Goal: Information Seeking & Learning: Learn about a topic

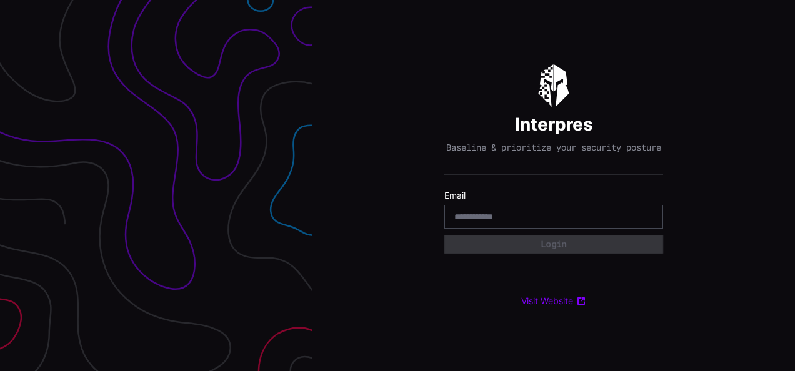
click at [522, 222] on input "email" at bounding box center [553, 216] width 199 height 11
type input "**********"
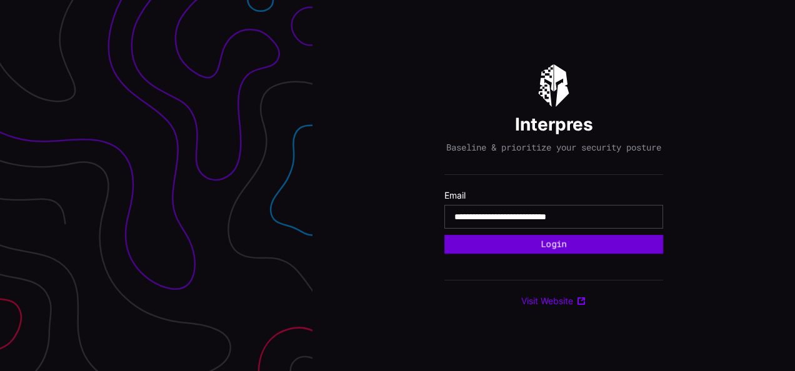
click at [537, 249] on button "Login" at bounding box center [553, 244] width 219 height 19
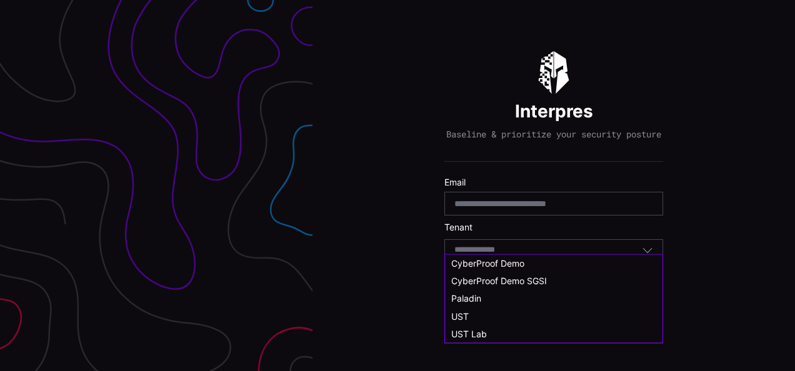
click at [514, 256] on input at bounding box center [486, 250] width 64 height 11
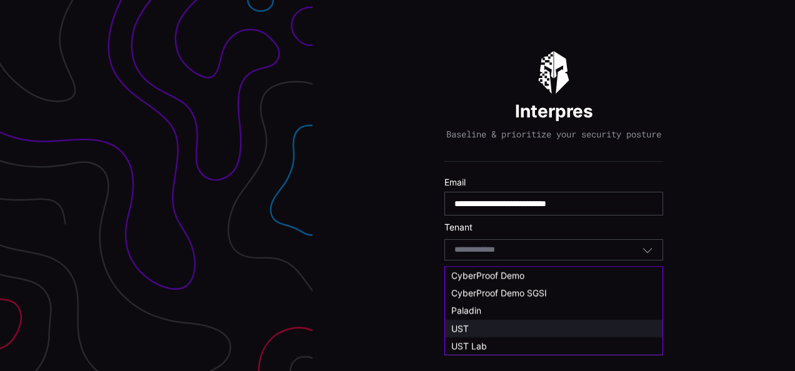
click at [489, 325] on div "UST" at bounding box center [553, 328] width 205 height 11
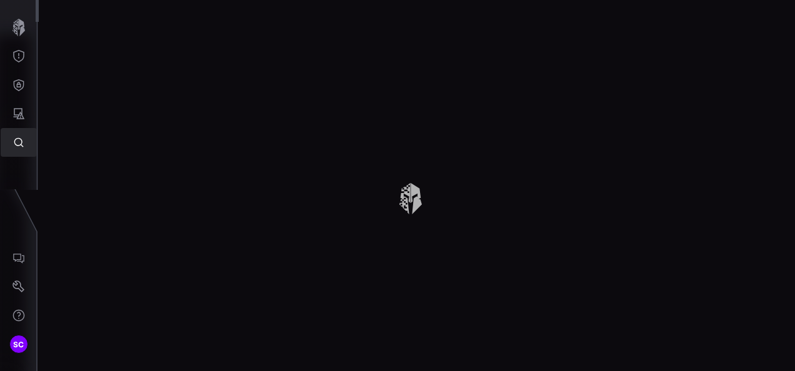
click at [19, 141] on icon "Global Search" at bounding box center [18, 142] width 12 height 12
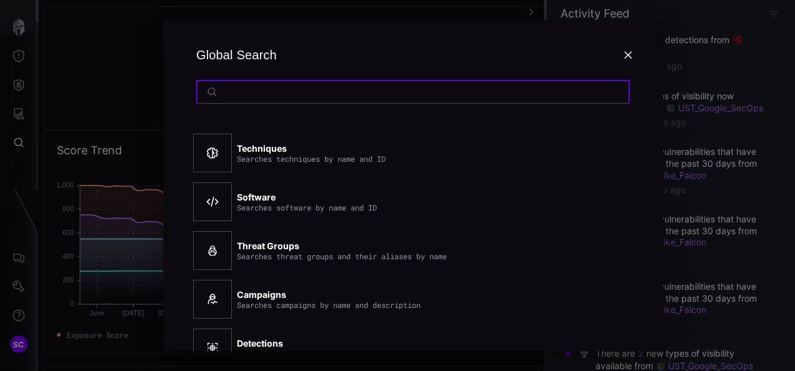
click at [306, 92] on input at bounding box center [413, 91] width 383 height 11
paste input "**********"
type input "**********"
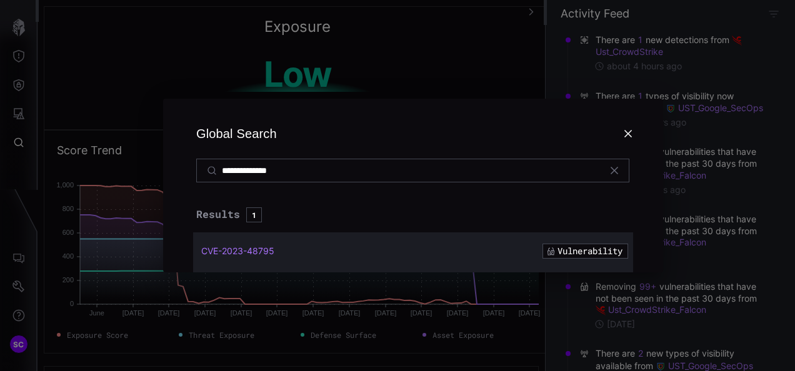
click at [230, 249] on span "CVE-2023-48795" at bounding box center [237, 251] width 73 height 11
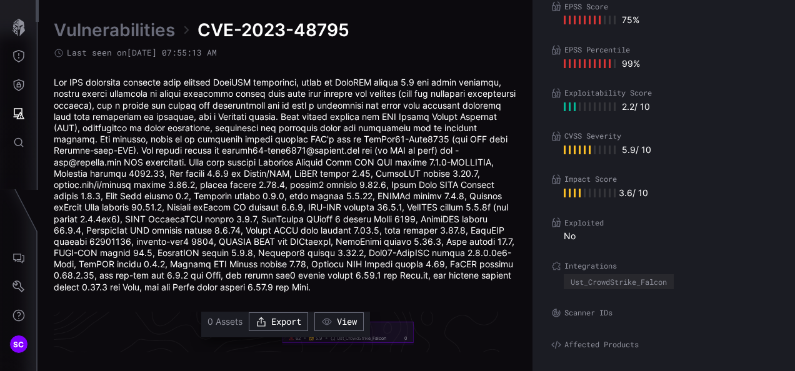
scroll to position [2826, 710]
click at [326, 162] on div at bounding box center [286, 185] width 464 height 216
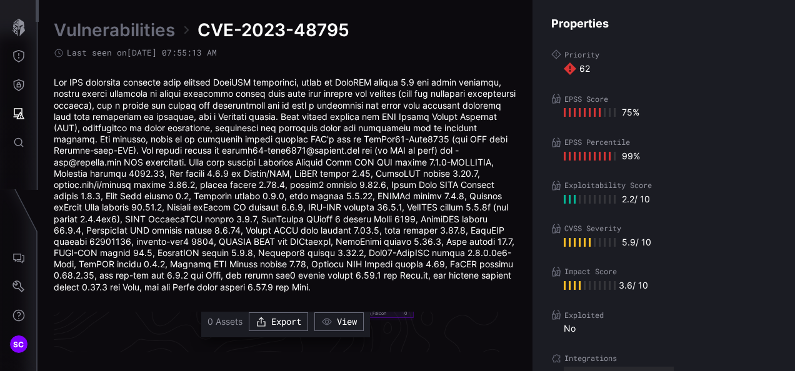
scroll to position [0, 0]
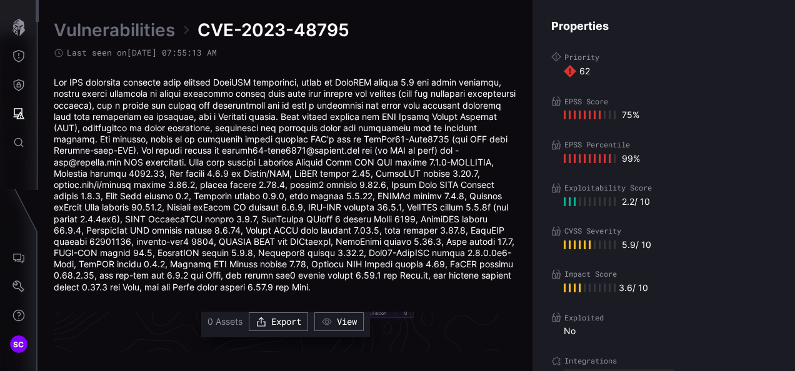
click at [256, 180] on div at bounding box center [286, 185] width 464 height 216
click at [19, 144] on icon "Global Search" at bounding box center [18, 142] width 12 height 12
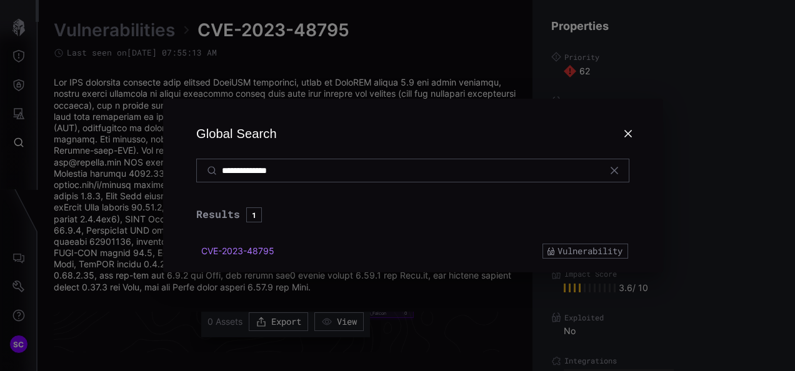
drag, startPoint x: 317, startPoint y: 168, endPoint x: 159, endPoint y: 167, distance: 158.0
click at [159, 167] on div "**********" at bounding box center [412, 185] width 763 height 371
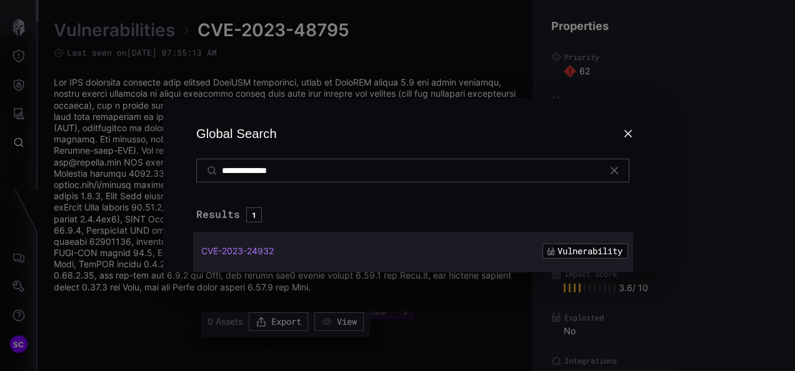
type input "**********"
click at [259, 246] on span "CVE-2023-24932" at bounding box center [237, 251] width 72 height 11
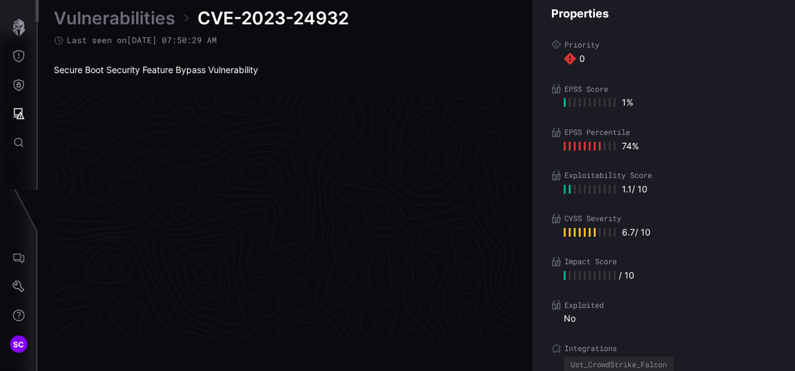
scroll to position [2693, 710]
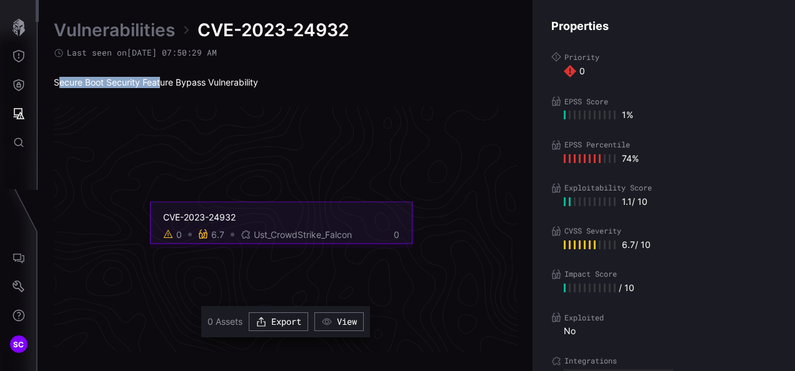
drag, startPoint x: 56, startPoint y: 82, endPoint x: 164, endPoint y: 81, distance: 107.4
click at [164, 81] on div "Secure Boot Security Feature Bypass Vulnerability" at bounding box center [286, 82] width 464 height 11
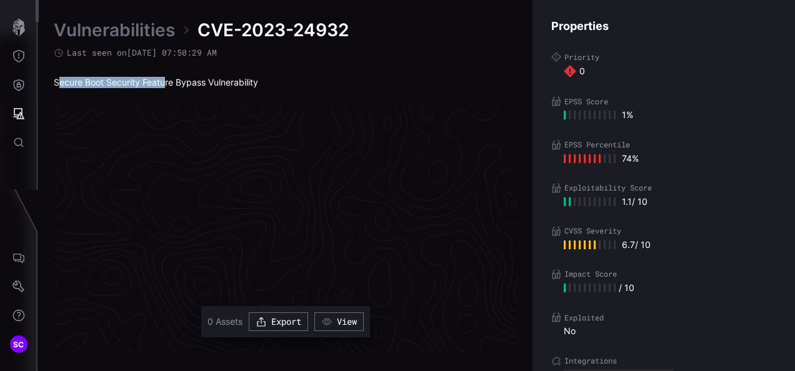
scroll to position [3130, 710]
click at [17, 141] on icon "Global Search" at bounding box center [18, 142] width 12 height 12
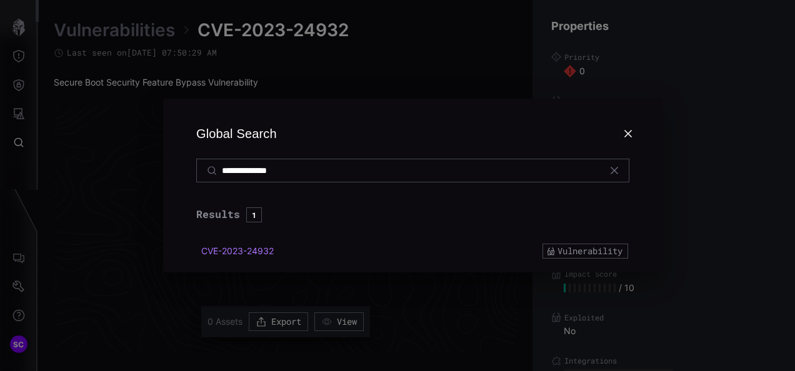
drag, startPoint x: 325, startPoint y: 170, endPoint x: 156, endPoint y: 170, distance: 168.7
click at [156, 170] on div "**********" at bounding box center [412, 185] width 763 height 371
paste input
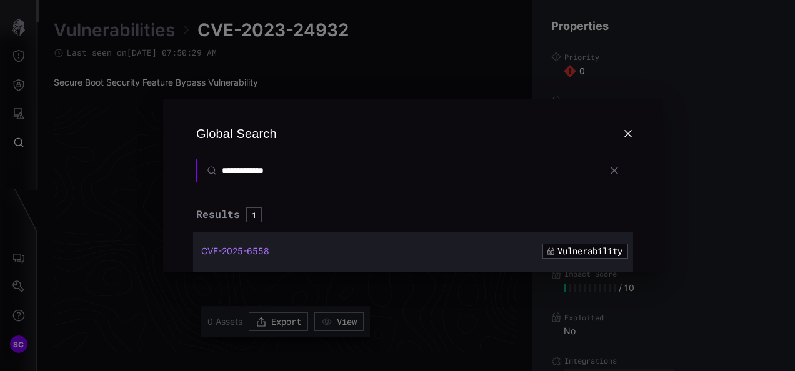
type input "**********"
click at [251, 249] on span "CVE-2025-6558" at bounding box center [235, 251] width 68 height 11
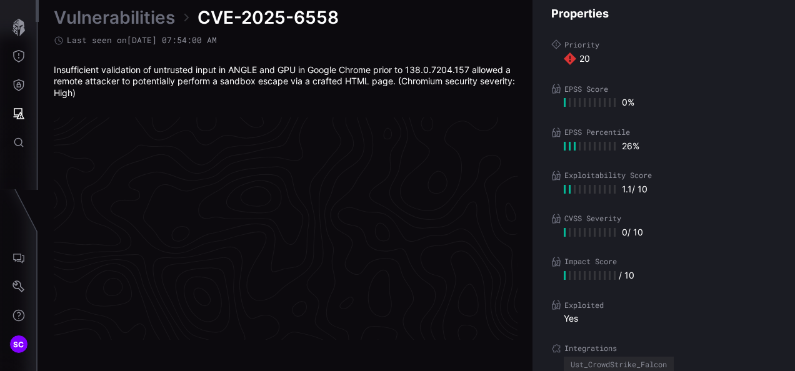
scroll to position [2704, 710]
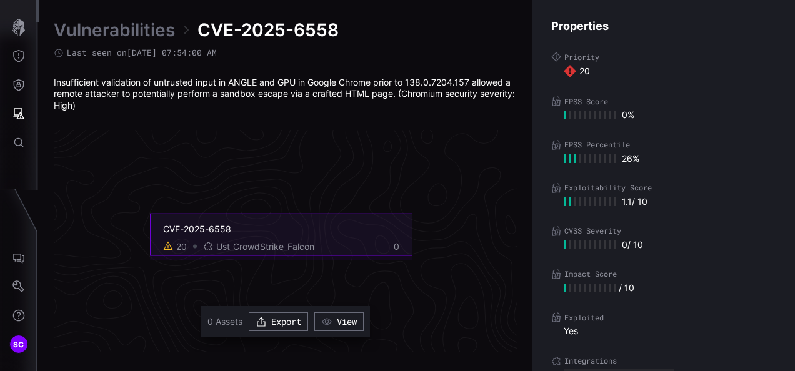
click at [297, 231] on div "CVE-2025-6558" at bounding box center [281, 228] width 236 height 11
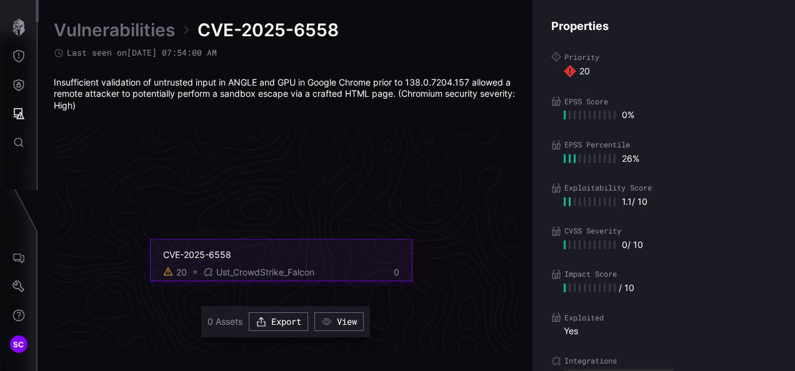
scroll to position [2642, 710]
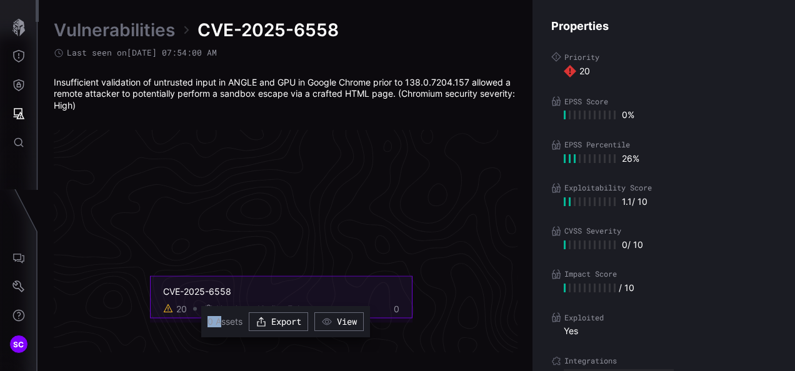
drag, startPoint x: 207, startPoint y: 322, endPoint x: 219, endPoint y: 324, distance: 12.0
click at [219, 324] on span "0 Assets" at bounding box center [224, 321] width 35 height 11
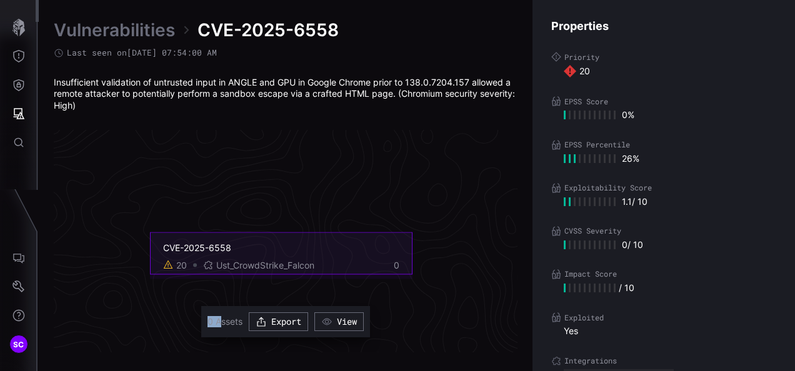
scroll to position [2704, 710]
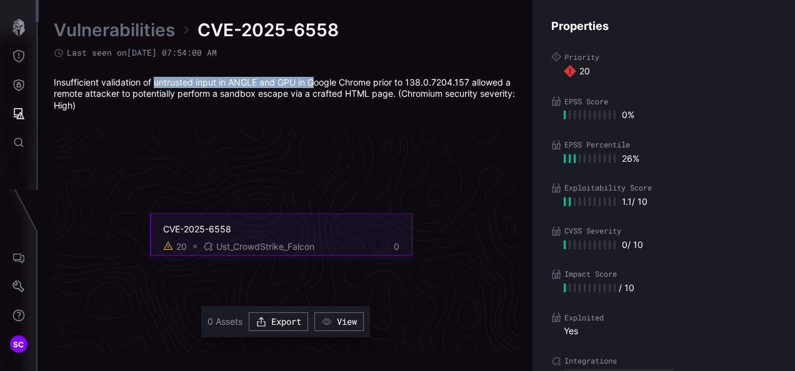
drag, startPoint x: 158, startPoint y: 83, endPoint x: 314, endPoint y: 86, distance: 155.6
click at [314, 86] on div "Insufficient validation of untrusted input in ANGLE and GPU in Google Chrome pr…" at bounding box center [286, 94] width 464 height 34
drag, startPoint x: 314, startPoint y: 86, endPoint x: 259, endPoint y: 111, distance: 60.1
click at [259, 111] on div "Insufficient validation of untrusted input in ANGLE and GPU in Google Chrome pr…" at bounding box center [286, 94] width 464 height 34
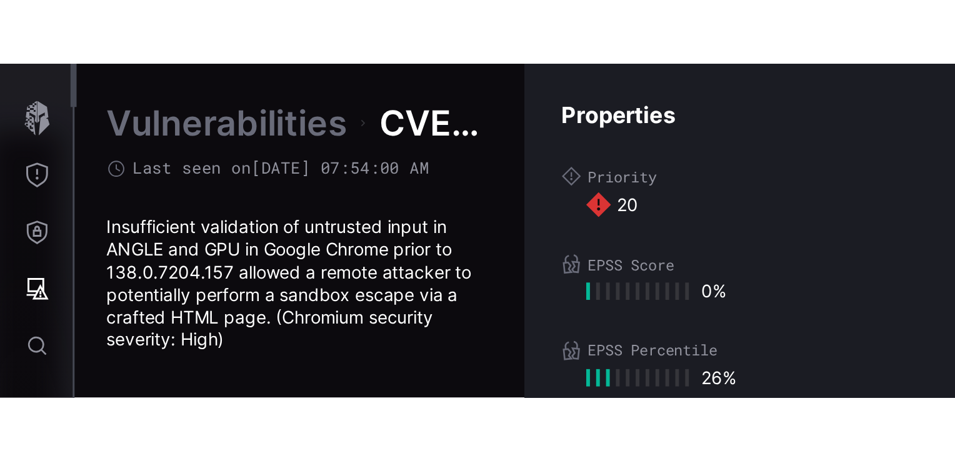
scroll to position [2654, 630]
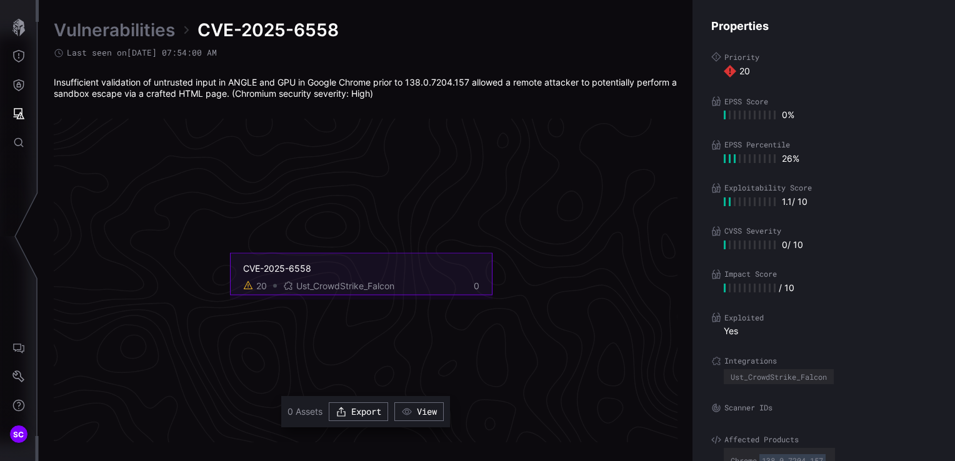
click at [19, 146] on icon "Global Search" at bounding box center [18, 142] width 9 height 9
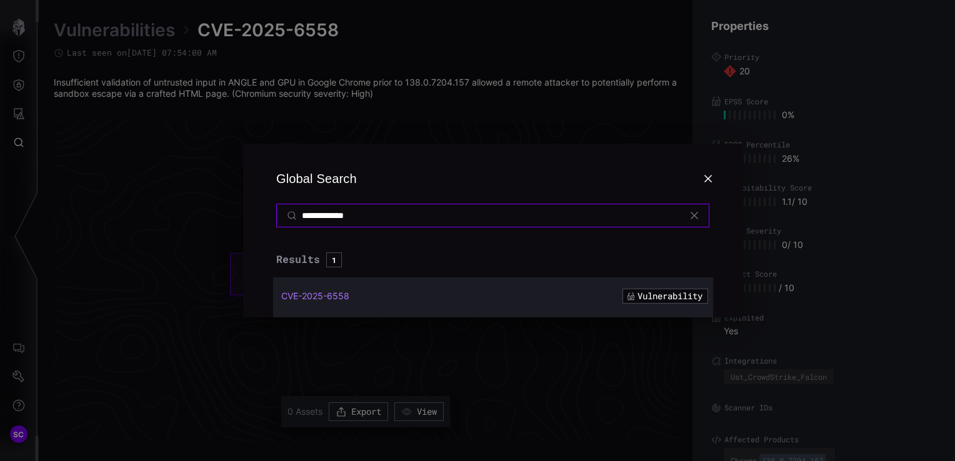
drag, startPoint x: 382, startPoint y: 213, endPoint x: 216, endPoint y: 217, distance: 166.2
click at [216, 217] on div "**********" at bounding box center [492, 230] width 923 height 461
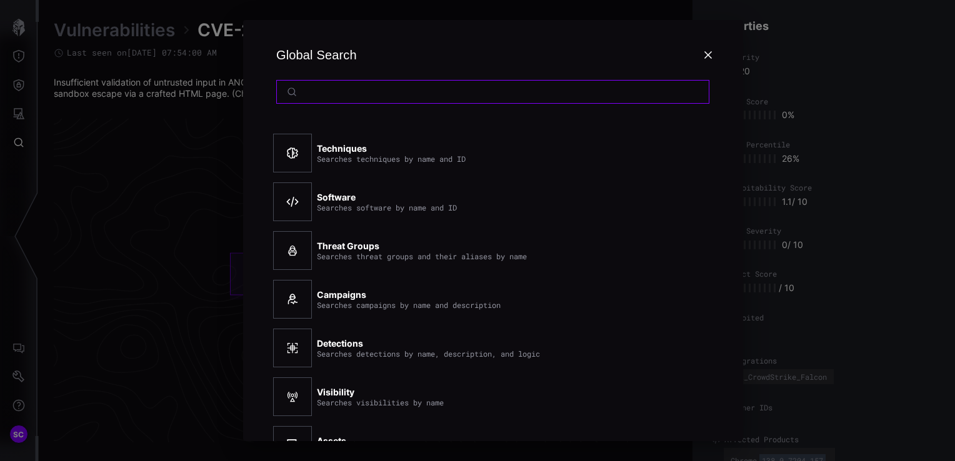
paste input "**********"
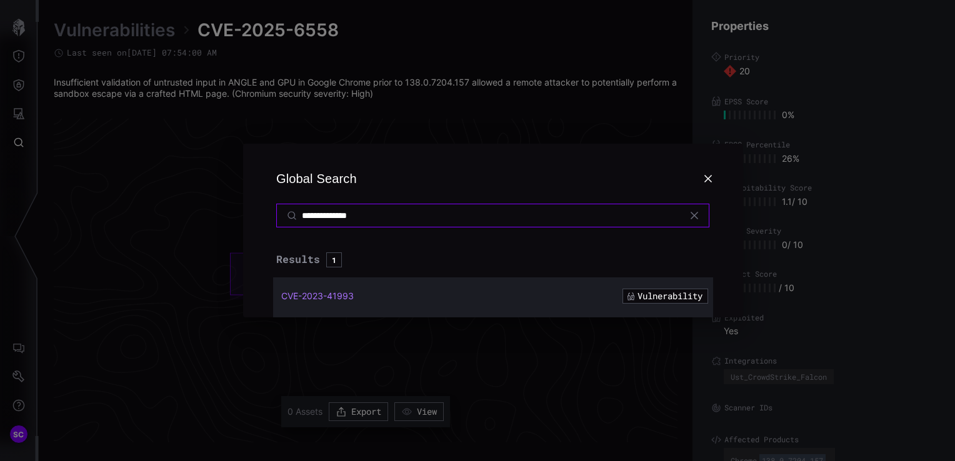
type input "**********"
click at [310, 297] on span "CVE-2023-41993" at bounding box center [317, 295] width 72 height 11
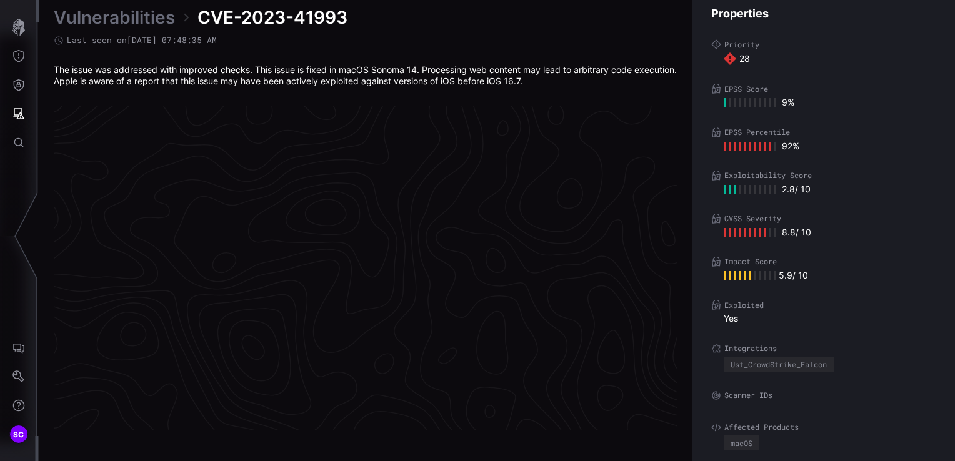
scroll to position [2654, 630]
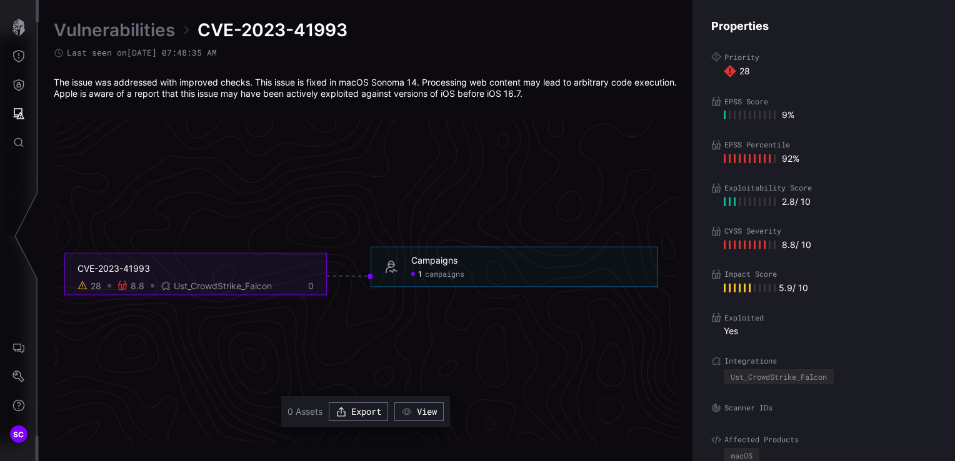
click at [438, 261] on div "Campaigns" at bounding box center [434, 259] width 46 height 11
click at [440, 275] on span "campaigns" at bounding box center [444, 274] width 39 height 10
drag, startPoint x: 322, startPoint y: 414, endPoint x: 287, endPoint y: 415, distance: 35.0
click at [287, 370] on div "0 Assets Export View" at bounding box center [365, 411] width 156 height 19
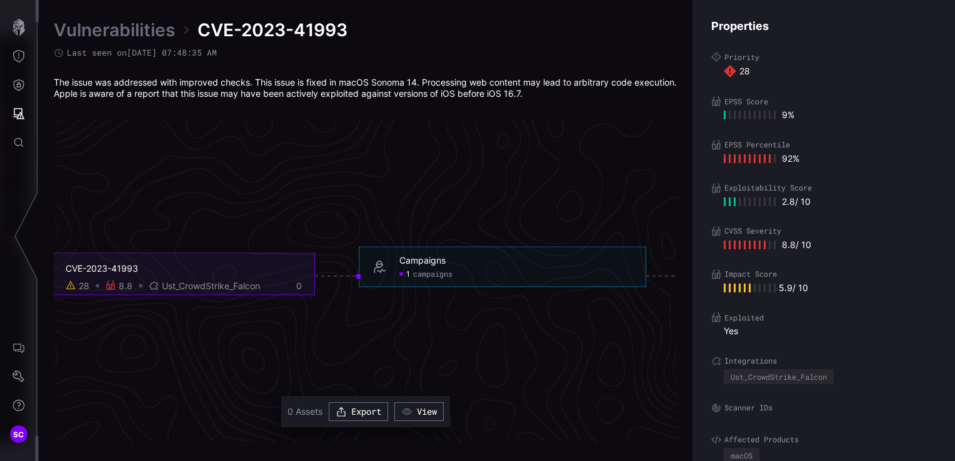
drag, startPoint x: 287, startPoint y: 415, endPoint x: 267, endPoint y: 337, distance: 80.8
click at [257, 318] on icon "CVE-2023-41993 28 8.8 Ust_CrowdStrike_Falcon 0 Campaigns 1 campaigns Campaigns …" at bounding box center [515, 276] width 1874 height 5622
drag, startPoint x: 319, startPoint y: 415, endPoint x: 295, endPoint y: 414, distance: 23.1
click at [295, 370] on span "0 Assets" at bounding box center [304, 411] width 35 height 11
click at [327, 345] on icon "CVE-2023-41993 28 8.8 Ust_CrowdStrike_Falcon 0 Campaigns 1 campaigns Campaigns …" at bounding box center [515, 276] width 1874 height 5622
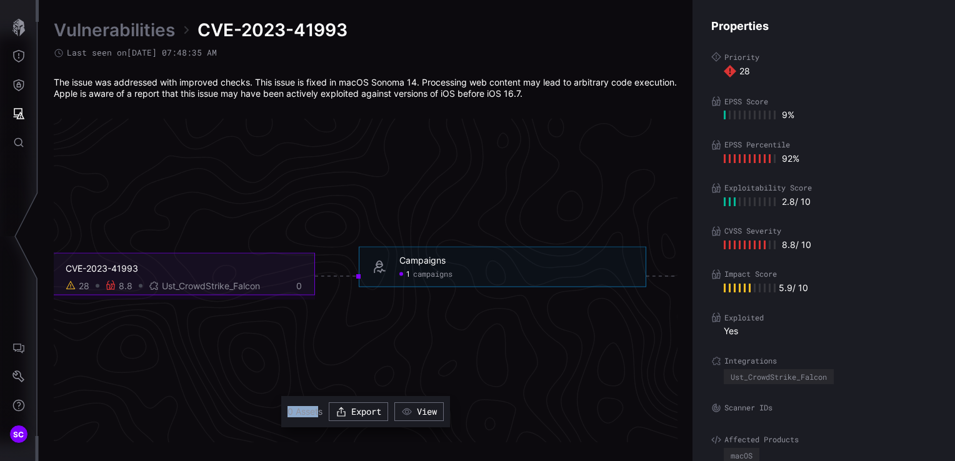
drag, startPoint x: 315, startPoint y: 412, endPoint x: 284, endPoint y: 412, distance: 31.2
click at [284, 370] on section "0 Assets Export View" at bounding box center [365, 411] width 169 height 31
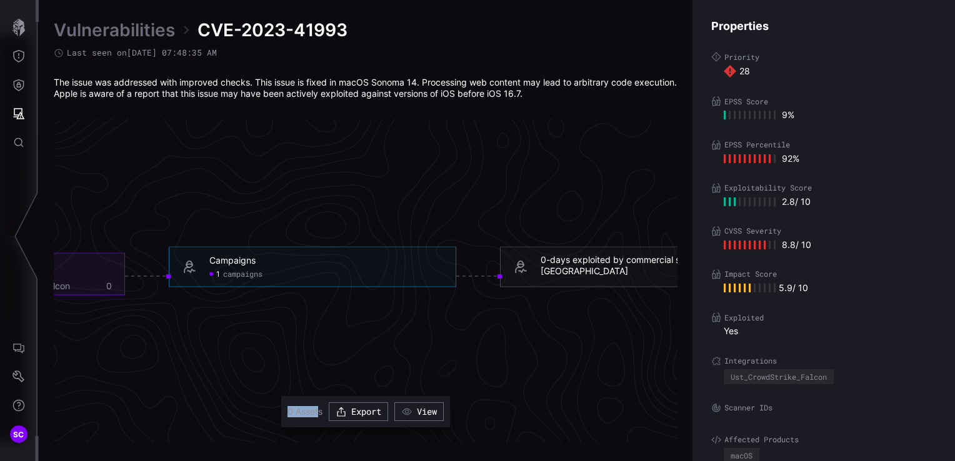
scroll to position [2654, 567]
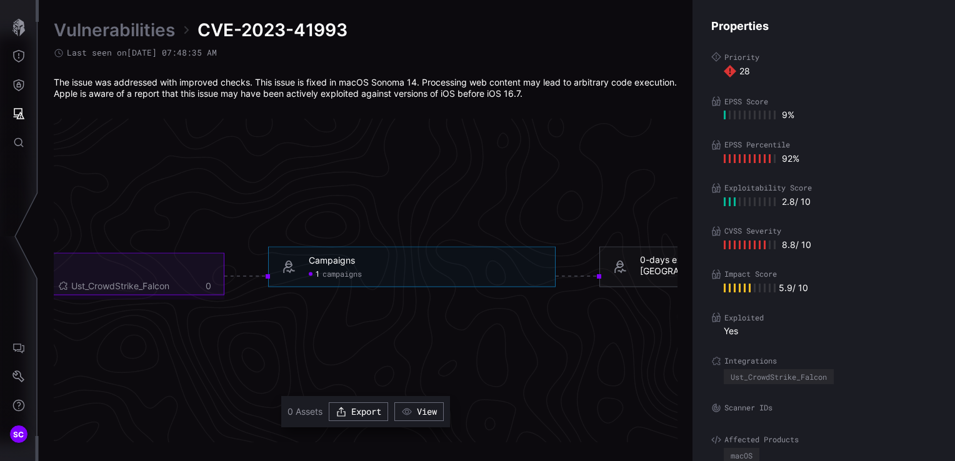
drag, startPoint x: 289, startPoint y: 343, endPoint x: 309, endPoint y: 384, distance: 46.1
click at [290, 343] on icon "CVE-2023-41993 28 8.8 Ust_CrowdStrike_Falcon 0 Campaigns 1 campaigns Campaigns …" at bounding box center [424, 276] width 1874 height 5622
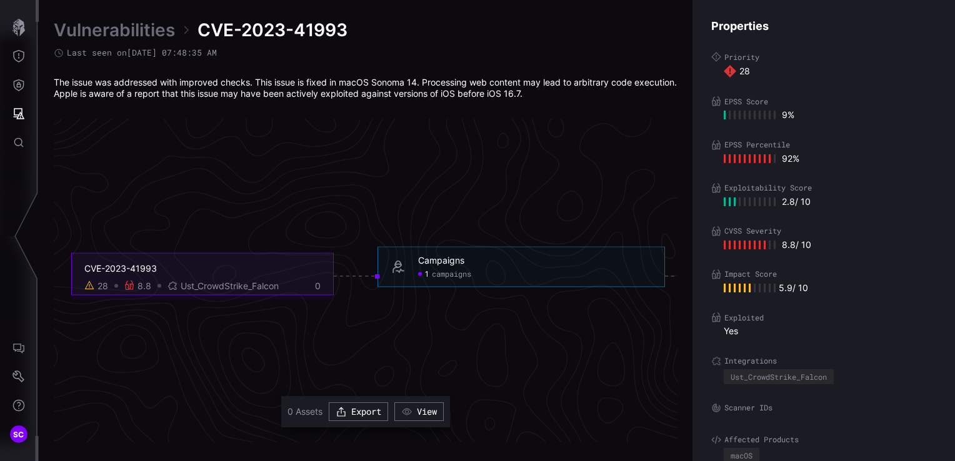
scroll to position [2654, 445]
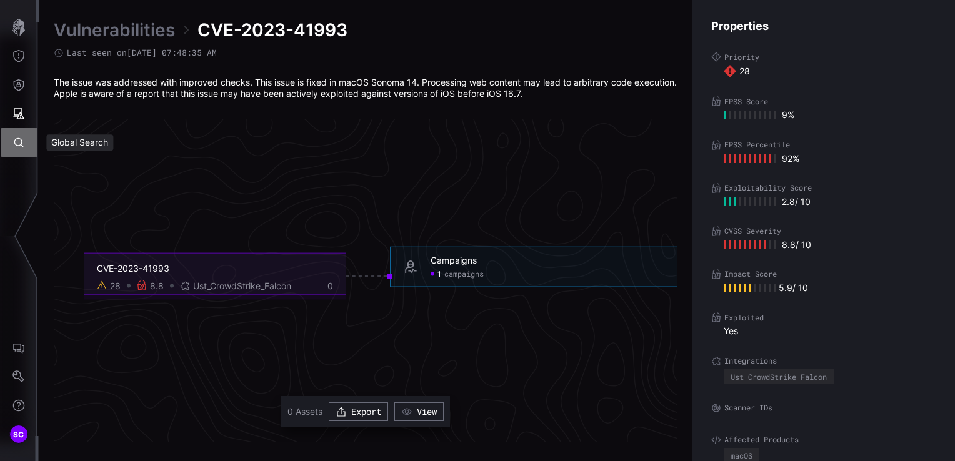
click at [15, 146] on icon "Global Search" at bounding box center [18, 142] width 12 height 12
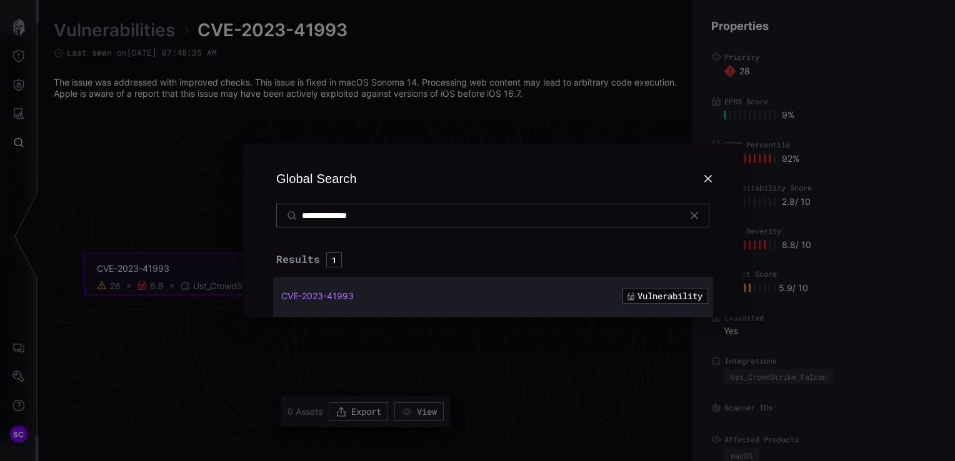
click at [707, 184] on icon at bounding box center [708, 179] width 10 height 10
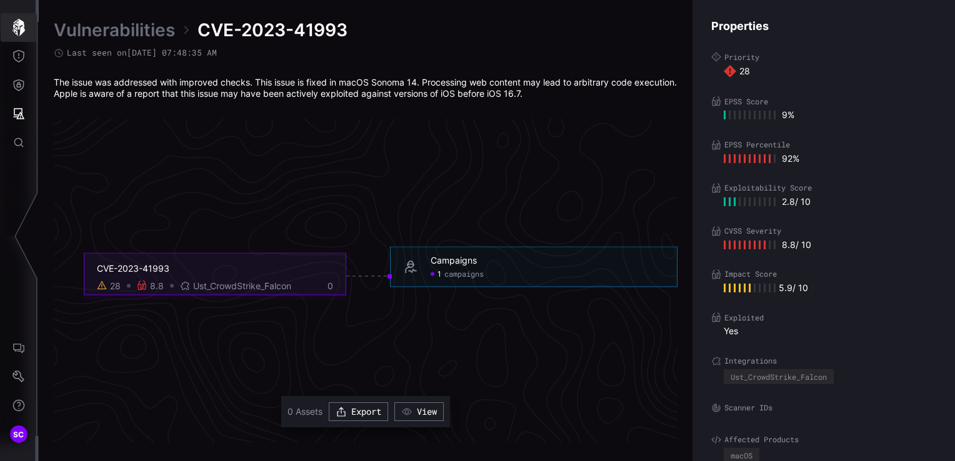
click at [15, 38] on button "button" at bounding box center [19, 27] width 36 height 29
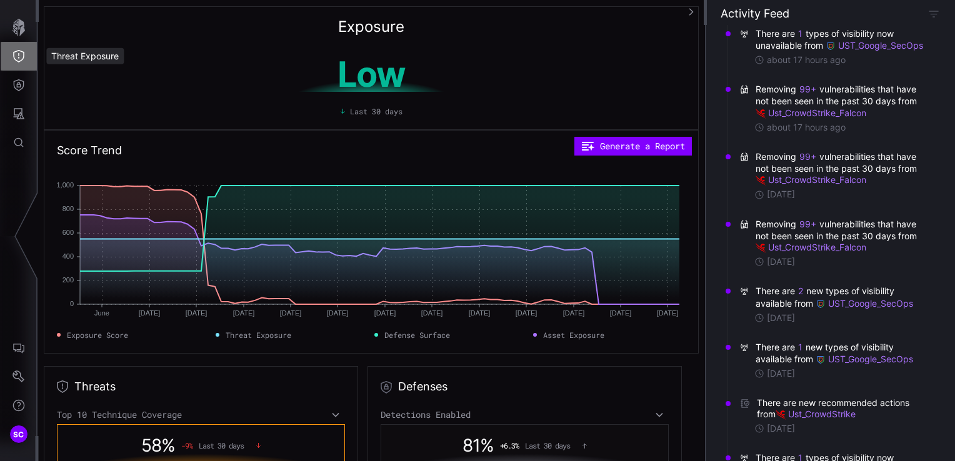
click at [22, 65] on button "Threat Exposure" at bounding box center [19, 56] width 36 height 29
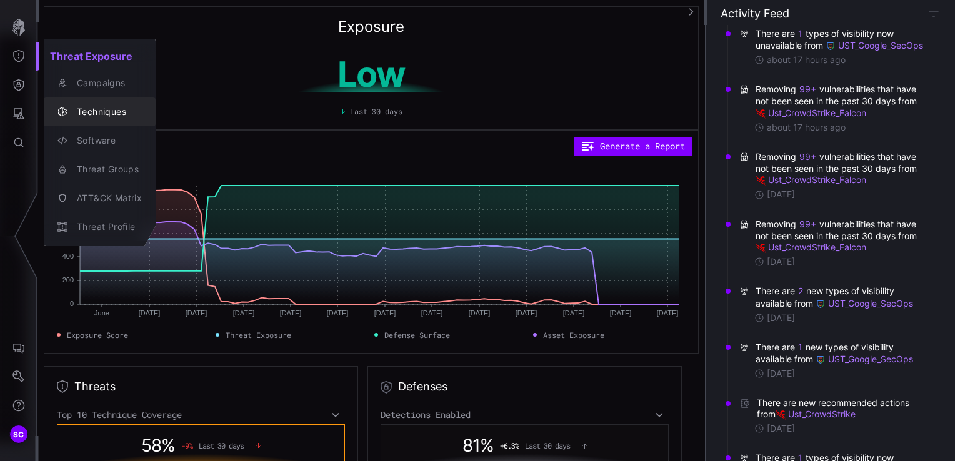
click at [102, 111] on div "Techniques" at bounding box center [106, 112] width 71 height 16
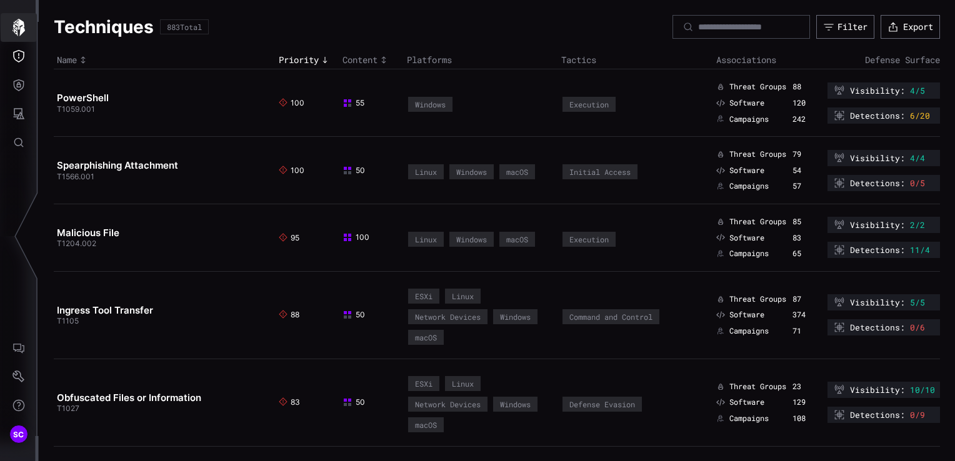
click at [20, 30] on icon "button" at bounding box center [18, 27] width 17 height 17
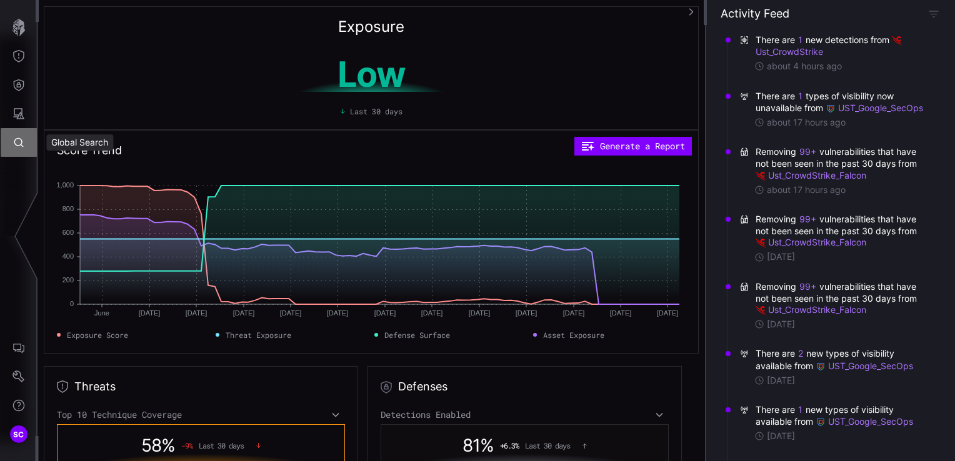
click at [17, 137] on icon "Global Search" at bounding box center [18, 142] width 12 height 12
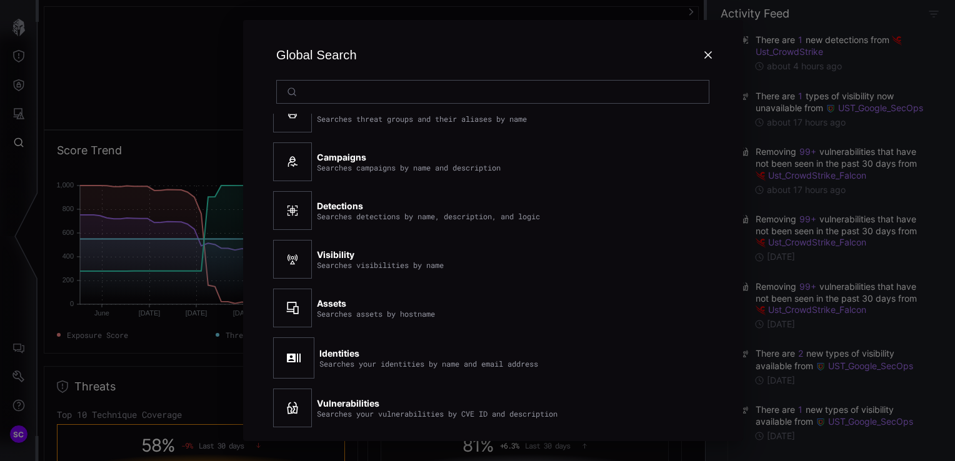
scroll to position [141, 0]
click at [147, 76] on div "Global Search Techniques Searches techniques by name and ID Software Searches s…" at bounding box center [492, 230] width 923 height 461
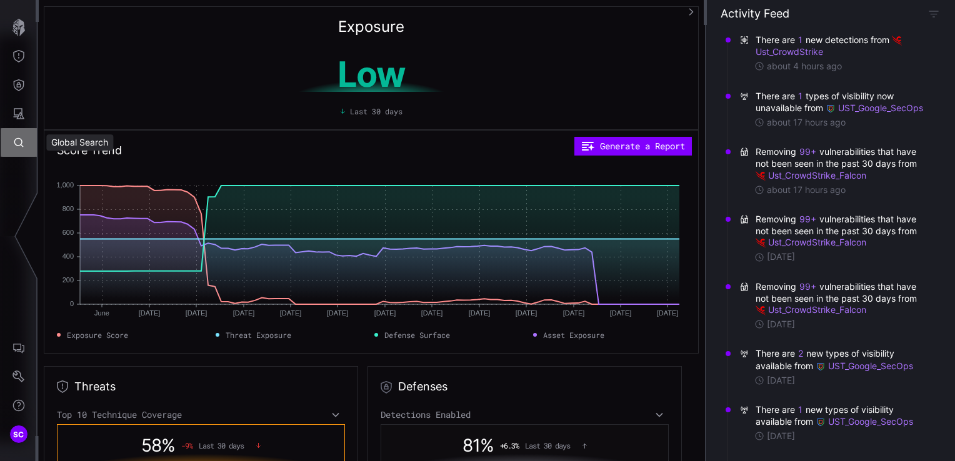
click at [15, 141] on icon "Global Search" at bounding box center [18, 142] width 9 height 9
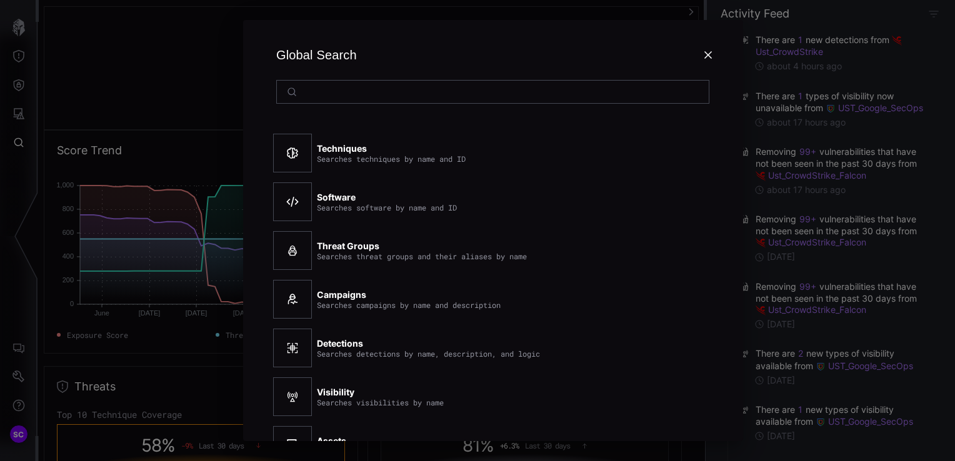
click at [21, 119] on div at bounding box center [477, 230] width 955 height 461
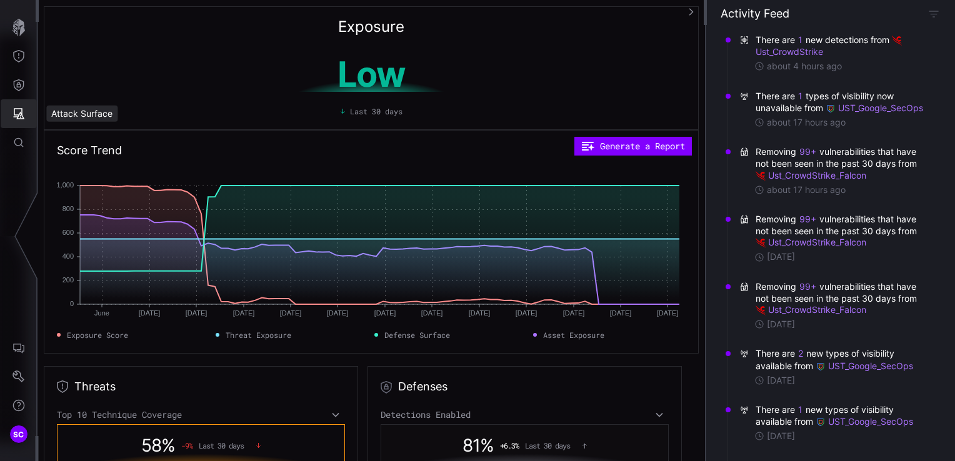
click at [21, 119] on icon "Attack Surface" at bounding box center [19, 113] width 11 height 11
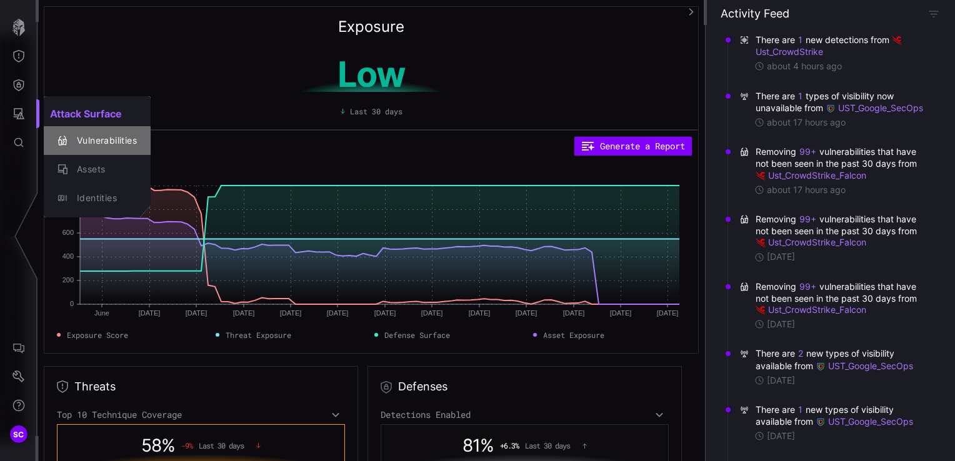
click at [99, 144] on div "Vulnerabilities" at bounding box center [104, 141] width 66 height 16
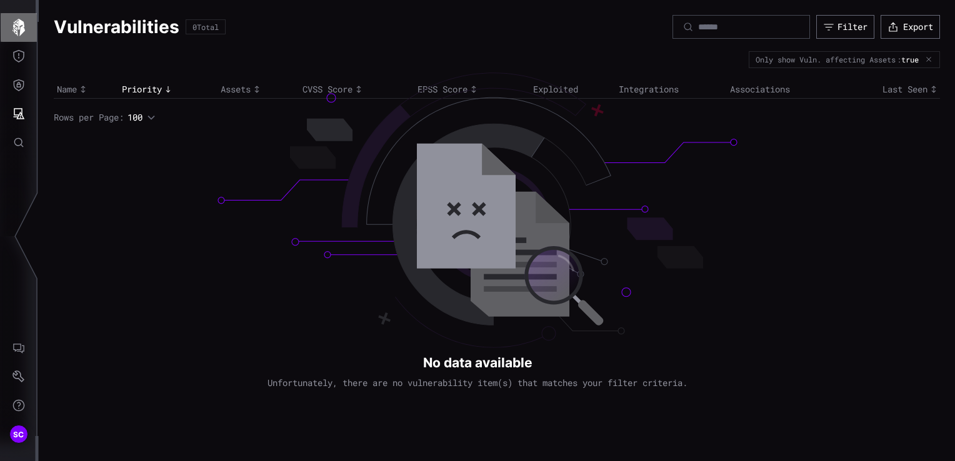
click at [17, 31] on icon "button" at bounding box center [18, 27] width 12 height 17
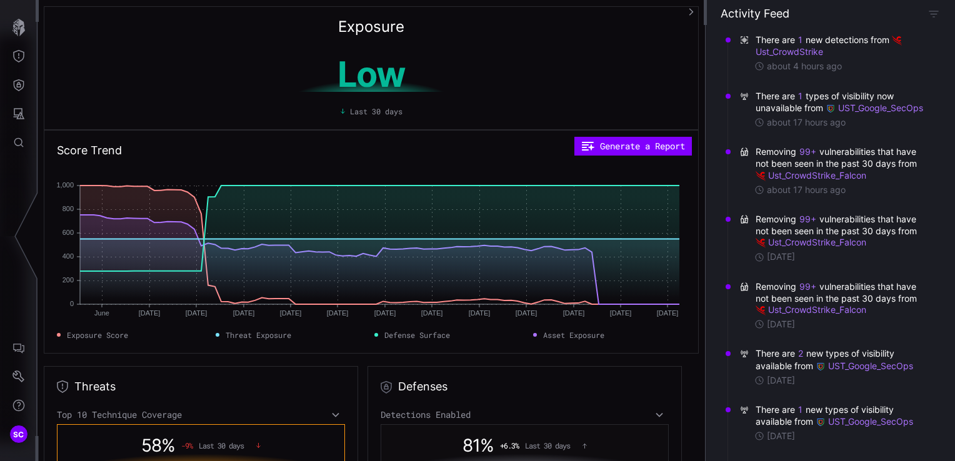
scroll to position [187, 0]
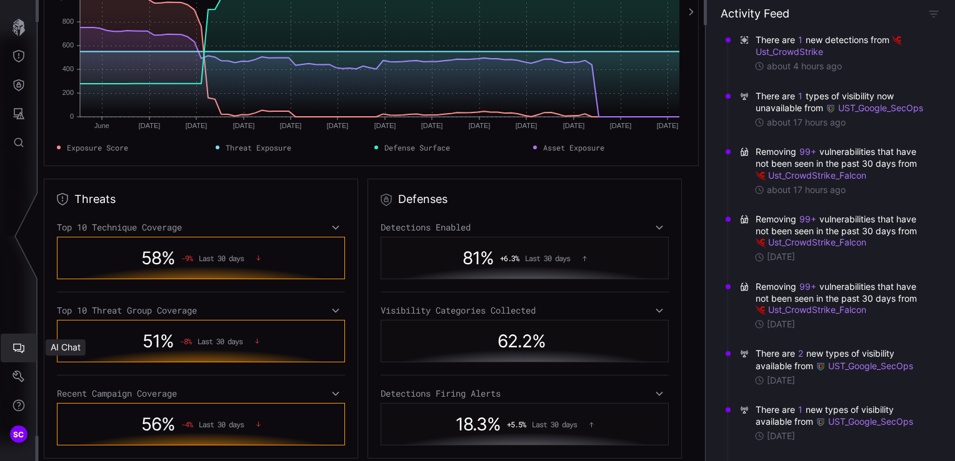
click at [17, 350] on icon "AI Chat" at bounding box center [18, 348] width 12 height 12
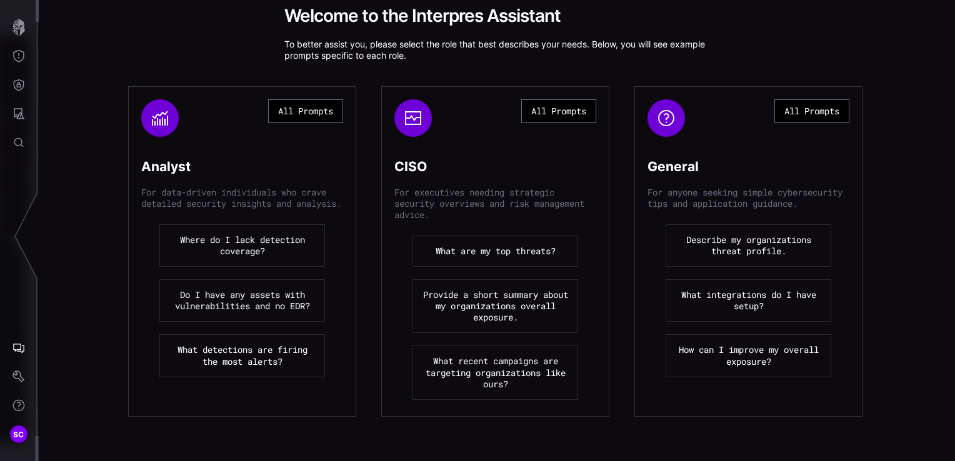
scroll to position [125, 0]
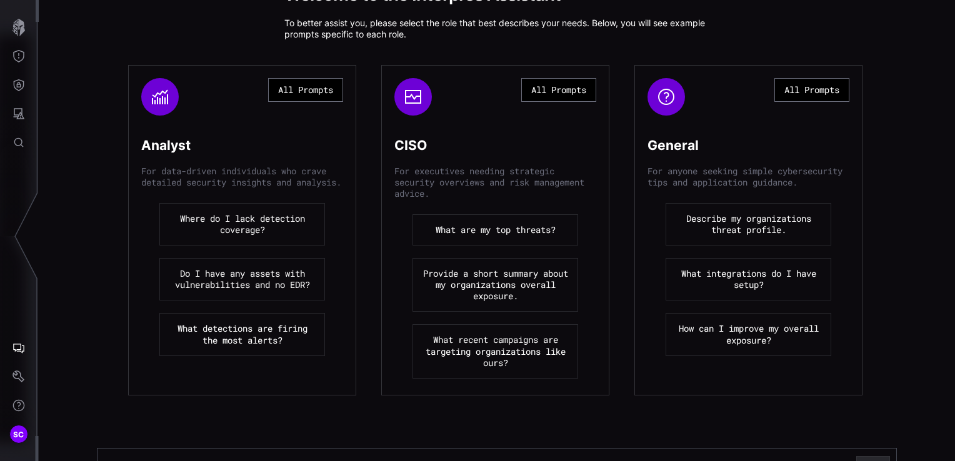
click at [472, 234] on button "What are my top threats?" at bounding box center [495, 229] width 166 height 31
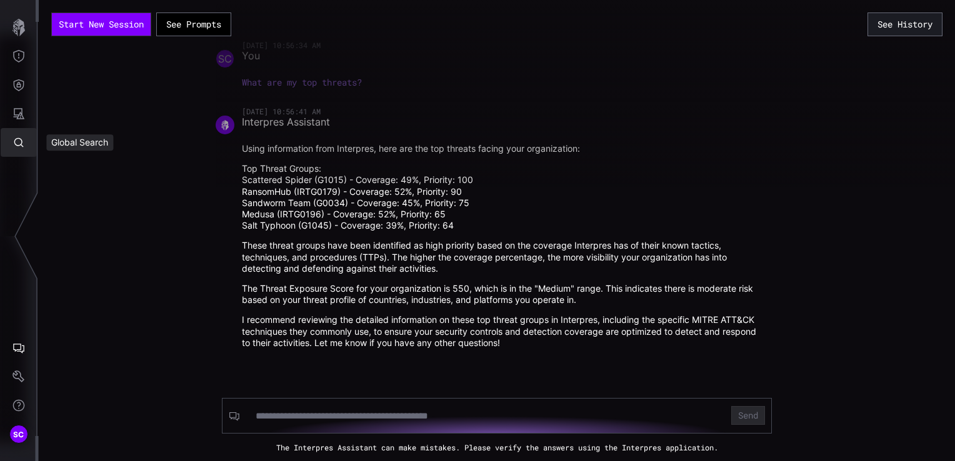
click at [17, 144] on icon "Global Search" at bounding box center [18, 142] width 12 height 12
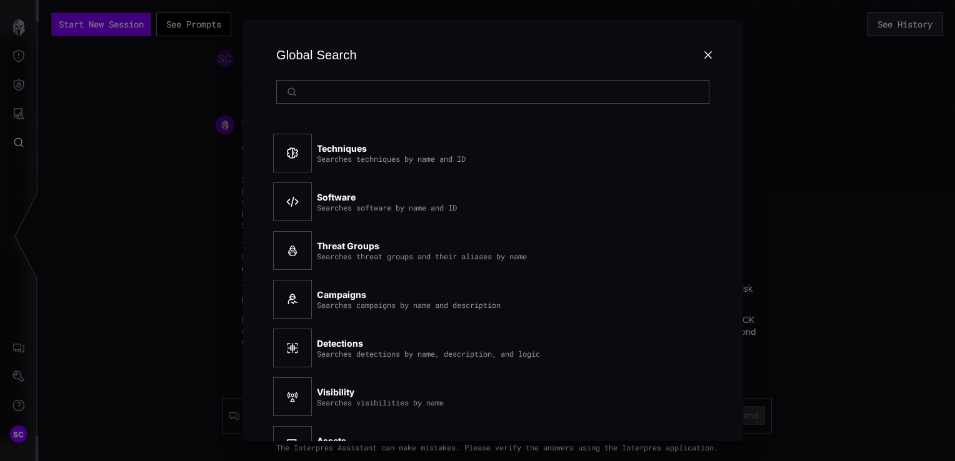
click at [16, 342] on div at bounding box center [477, 230] width 955 height 461
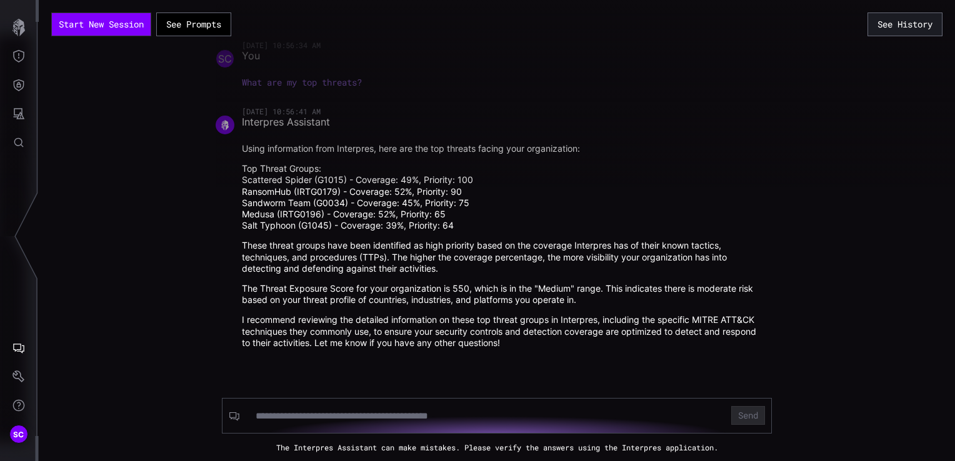
click at [15, 357] on button "AI Chat" at bounding box center [19, 348] width 36 height 29
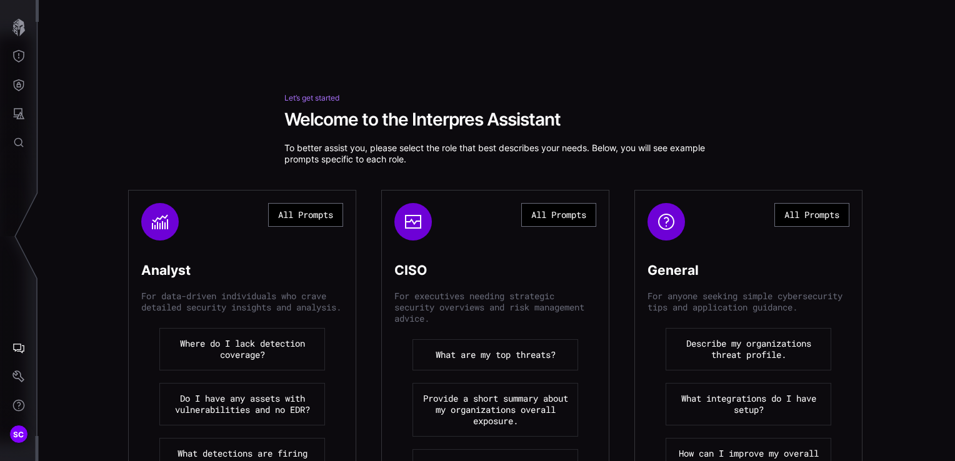
click at [479, 353] on button "What are my top threats?" at bounding box center [495, 354] width 166 height 31
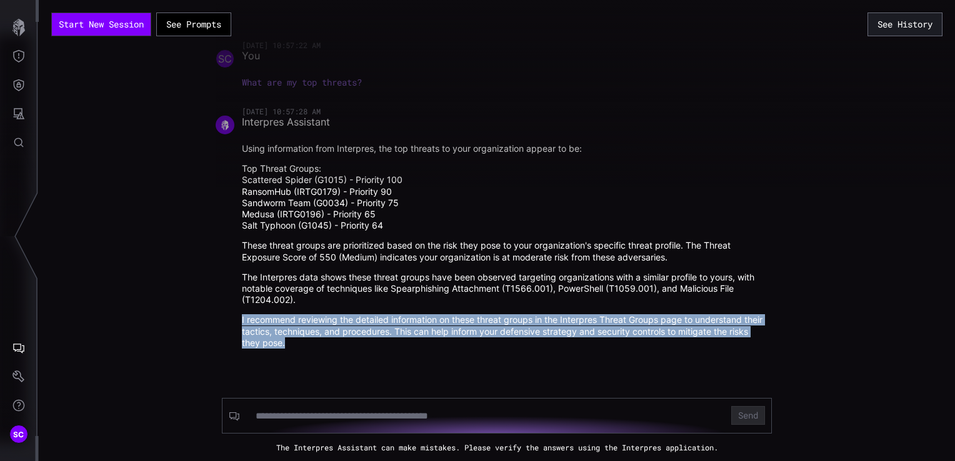
drag, startPoint x: 240, startPoint y: 321, endPoint x: 307, endPoint y: 343, distance: 70.3
click at [307, 343] on div "08/25/25 10:57:28 AM Interpres Assistant Using information from Interpres, the …" at bounding box center [497, 228] width 562 height 242
drag, startPoint x: 307, startPoint y: 343, endPoint x: 222, endPoint y: 315, distance: 88.7
click at [202, 312] on div "Start New Session See Prompts See History 08/25/25 10:57:22 AM SC You What are …" at bounding box center [497, 230] width 916 height 461
click at [433, 323] on p "I recommend reviewing the detailed information on these threat groups in the In…" at bounding box center [503, 331] width 523 height 34
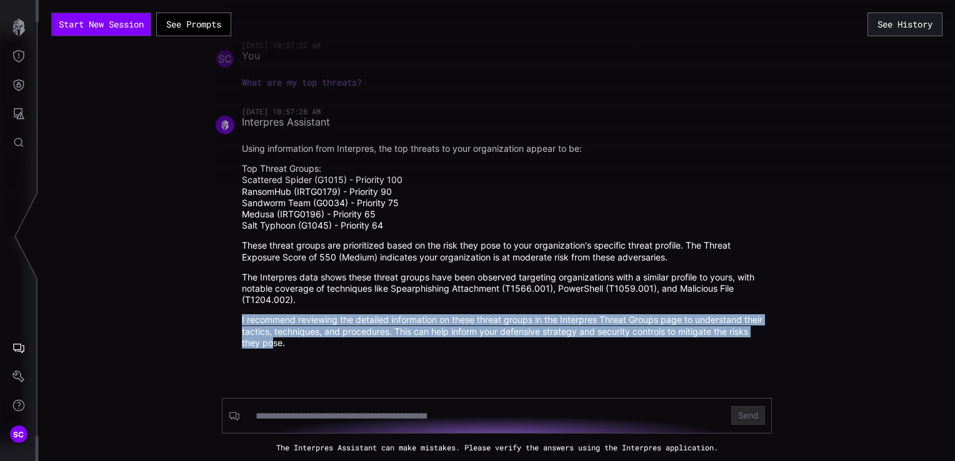
drag, startPoint x: 238, startPoint y: 322, endPoint x: 295, endPoint y: 341, distance: 60.6
click at [295, 341] on div "08/25/25 10:57:28 AM Interpres Assistant Using information from Interpres, the …" at bounding box center [497, 228] width 562 height 242
drag, startPoint x: 295, startPoint y: 341, endPoint x: 242, endPoint y: 319, distance: 58.2
click at [222, 309] on div "08/25/25 10:57:28 AM Interpres Assistant Using information from Interpres, the …" at bounding box center [497, 228] width 562 height 242
click at [307, 334] on p "I recommend reviewing the detailed information on these threat groups in the In…" at bounding box center [503, 331] width 523 height 34
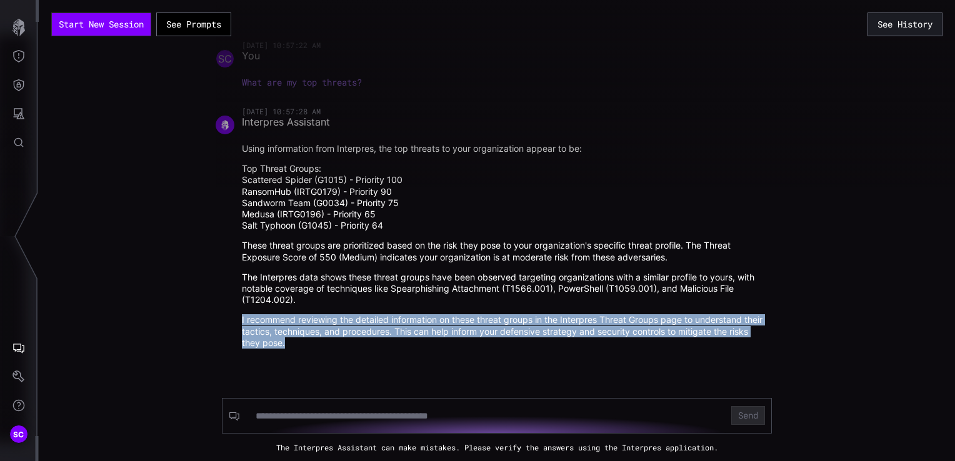
drag, startPoint x: 307, startPoint y: 344, endPoint x: 237, endPoint y: 320, distance: 73.7
click at [237, 320] on div "08/25/25 10:57:28 AM Interpres Assistant Using information from Interpres, the …" at bounding box center [497, 228] width 562 height 242
drag, startPoint x: 237, startPoint y: 320, endPoint x: 205, endPoint y: 320, distance: 32.5
click at [205, 320] on div "Start New Session See Prompts See History 08/25/25 10:57:22 AM SC You What are …" at bounding box center [497, 230] width 916 height 461
click at [313, 335] on p "I recommend reviewing the detailed information on these threat groups in the In…" at bounding box center [503, 331] width 523 height 34
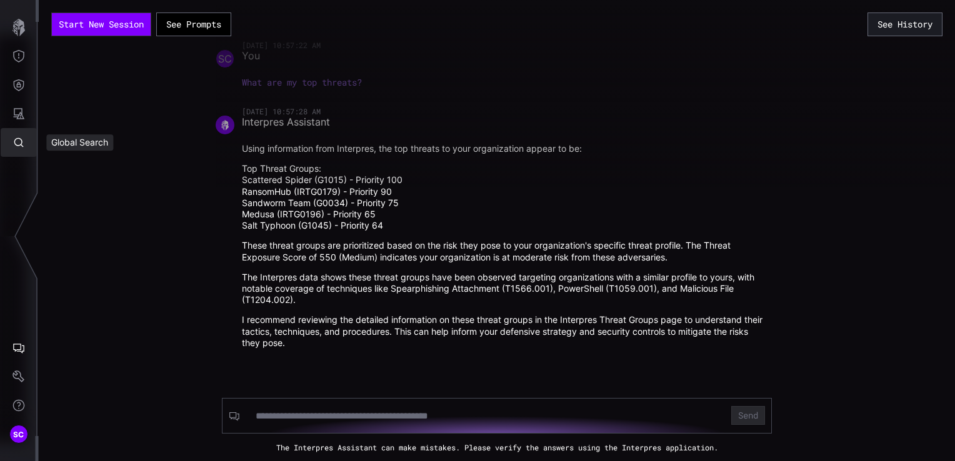
click at [22, 139] on icon "Global Search" at bounding box center [18, 142] width 12 height 12
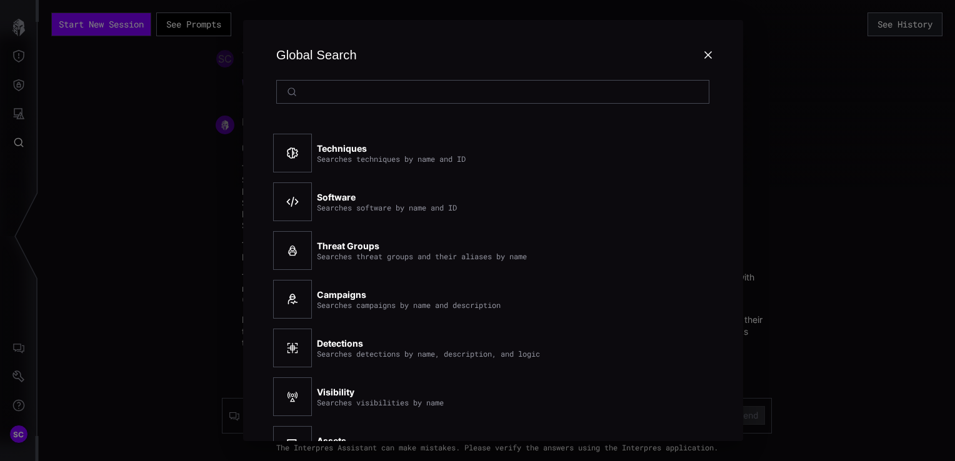
click at [707, 56] on icon at bounding box center [708, 55] width 10 height 10
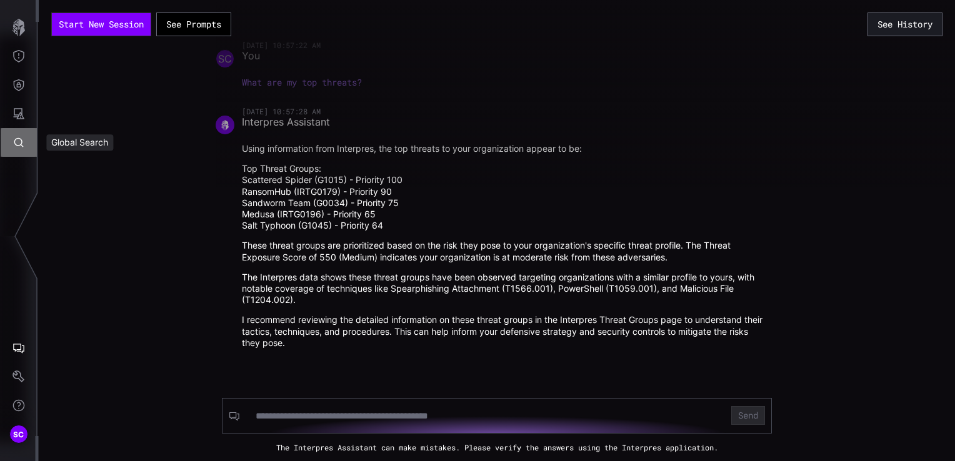
click at [19, 144] on icon "Global Search" at bounding box center [18, 142] width 12 height 12
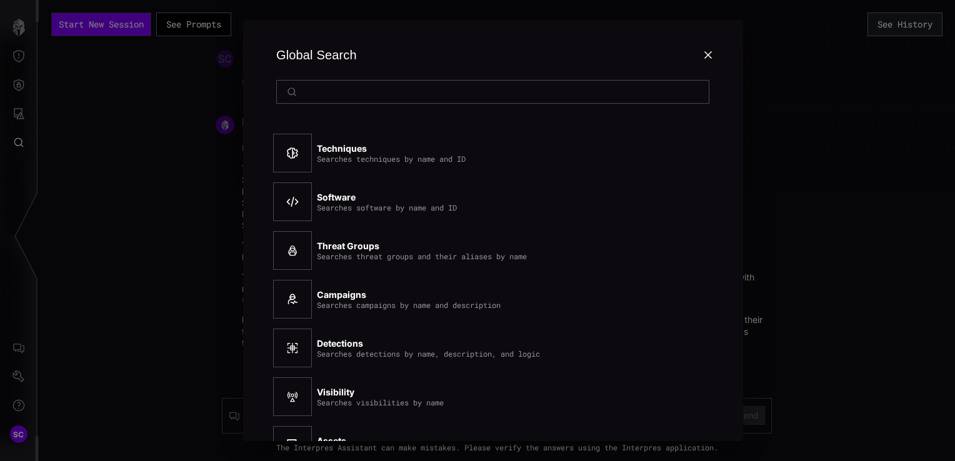
click at [707, 53] on icon at bounding box center [707, 54] width 7 height 7
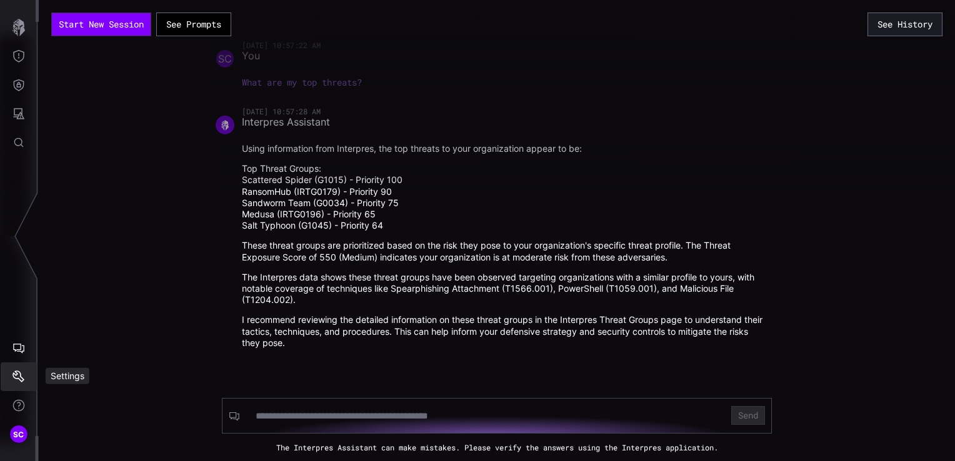
click at [18, 370] on icon "Settings" at bounding box center [18, 376] width 12 height 12
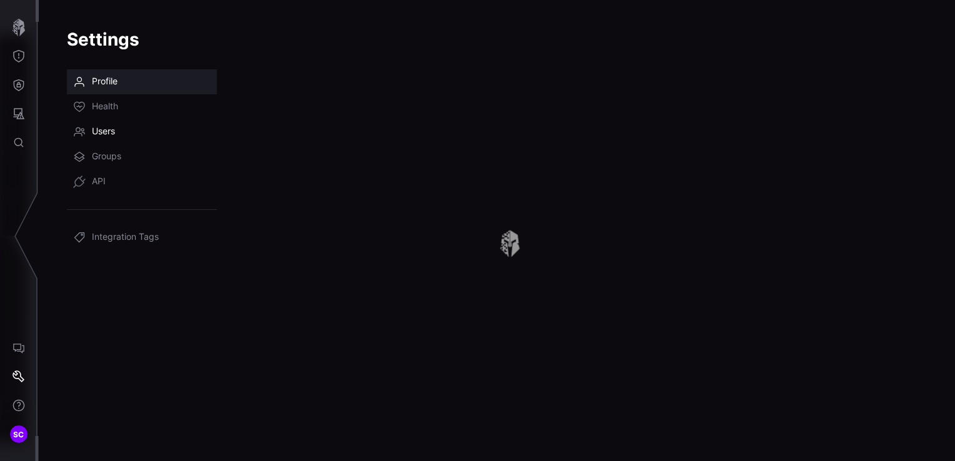
click at [108, 132] on span "Users" at bounding box center [103, 132] width 23 height 12
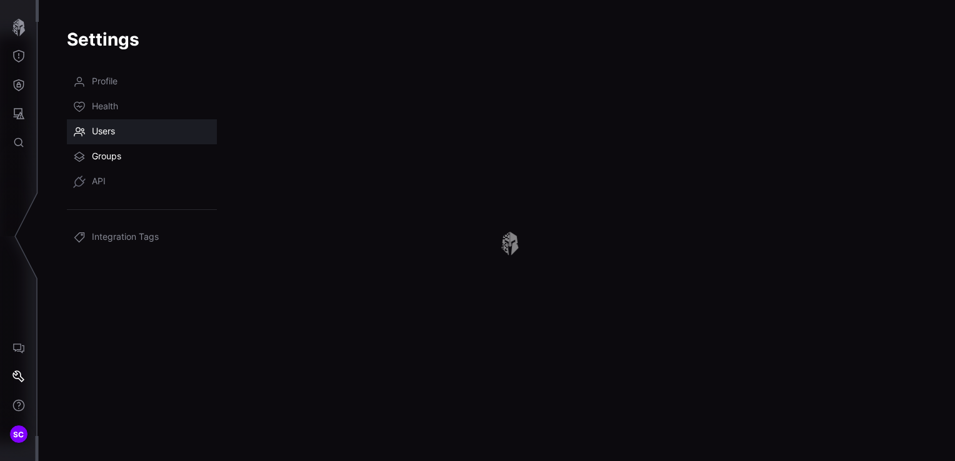
click at [100, 159] on span "Groups" at bounding box center [106, 157] width 29 height 12
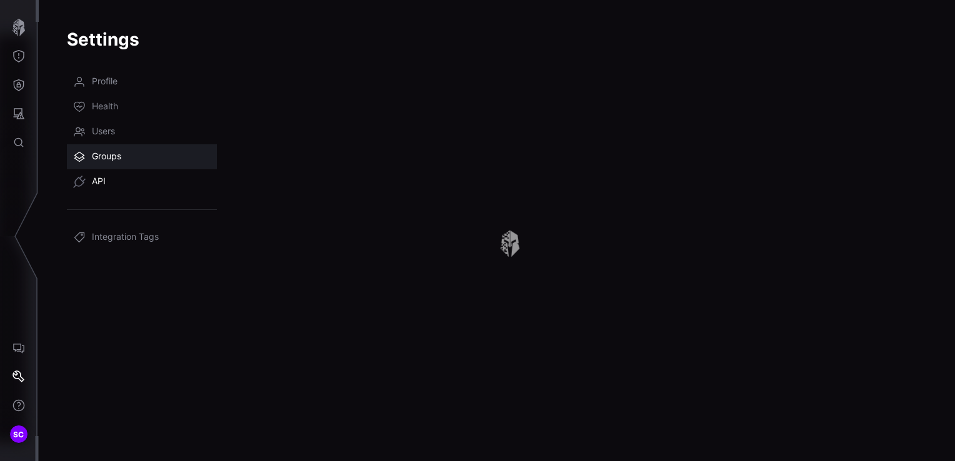
click at [99, 182] on span "API" at bounding box center [99, 182] width 14 height 12
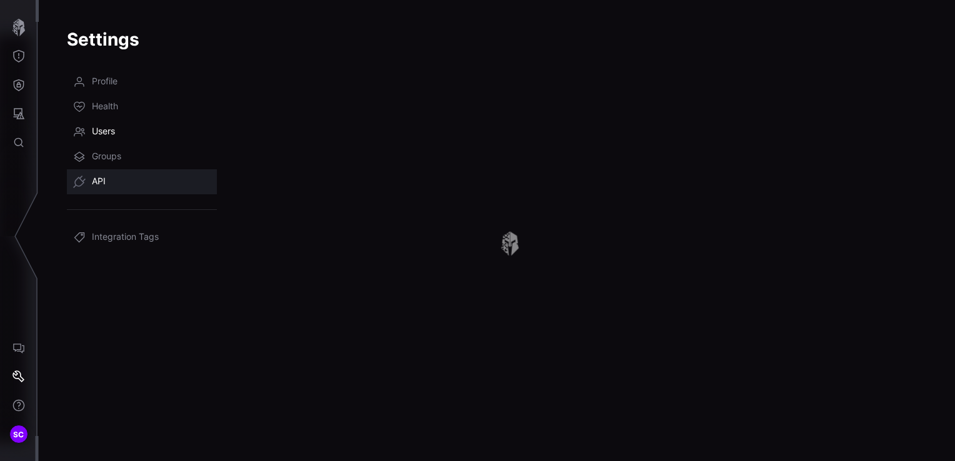
click at [102, 131] on span "Users" at bounding box center [103, 132] width 23 height 12
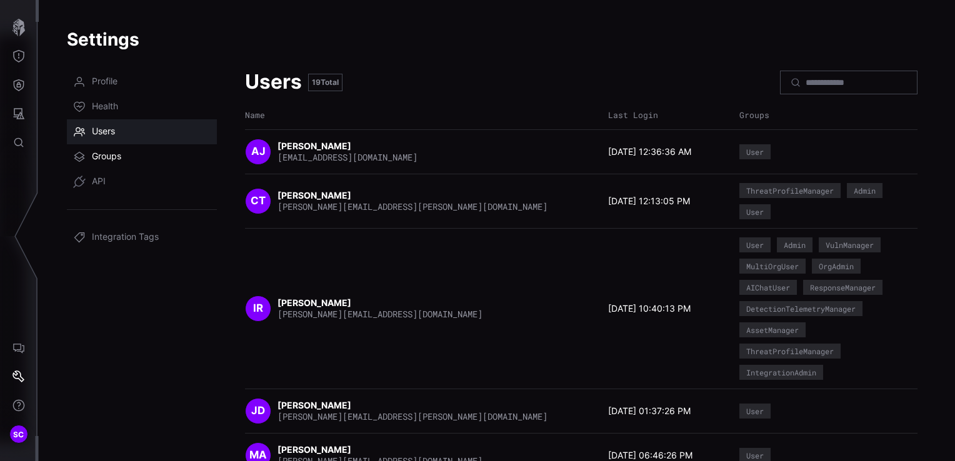
click at [107, 159] on span "Groups" at bounding box center [106, 157] width 29 height 12
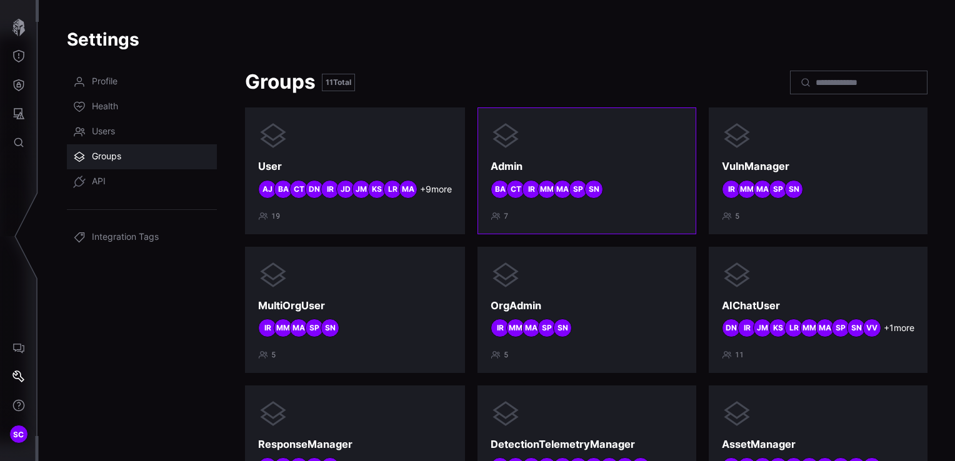
click at [517, 162] on h3 "Admin" at bounding box center [586, 166] width 192 height 13
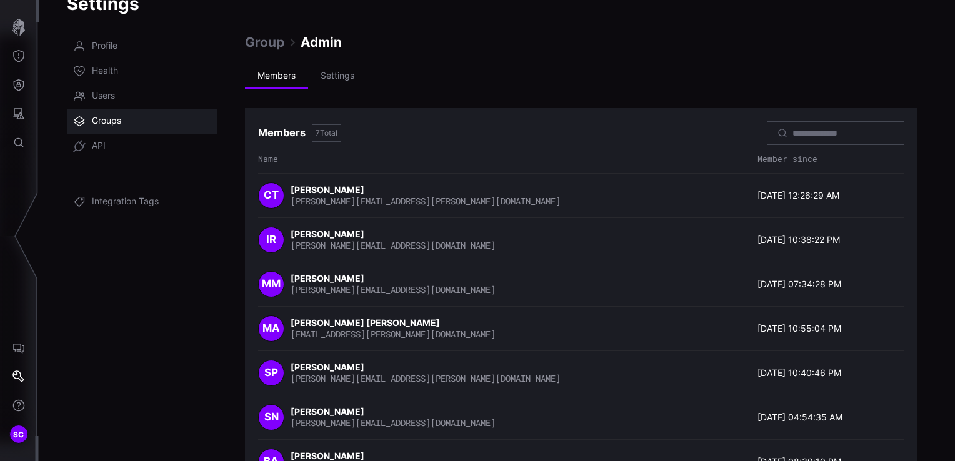
scroll to position [62, 0]
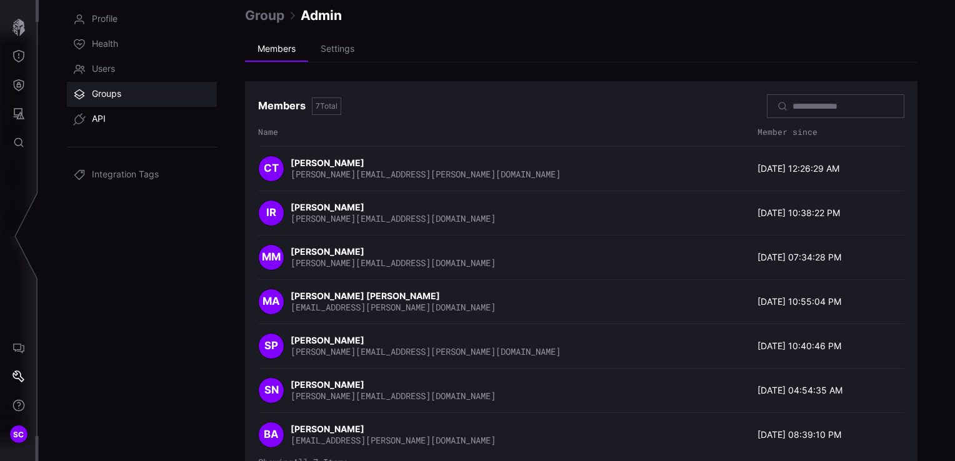
click at [92, 116] on span "API" at bounding box center [99, 119] width 14 height 12
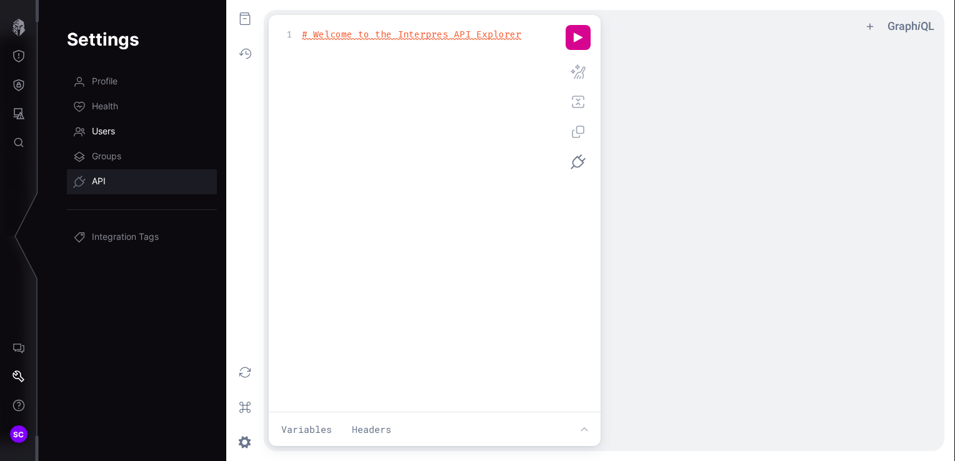
click at [107, 131] on span "Users" at bounding box center [103, 132] width 23 height 12
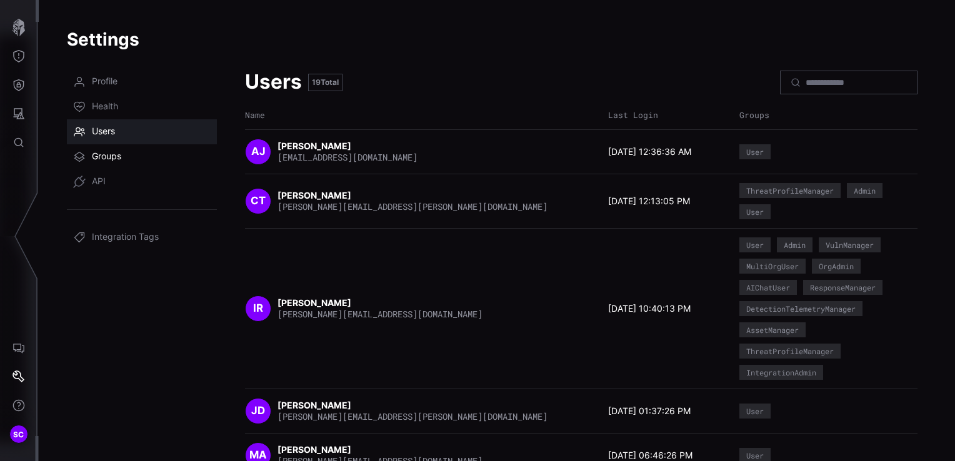
click at [106, 159] on span "Groups" at bounding box center [106, 157] width 29 height 12
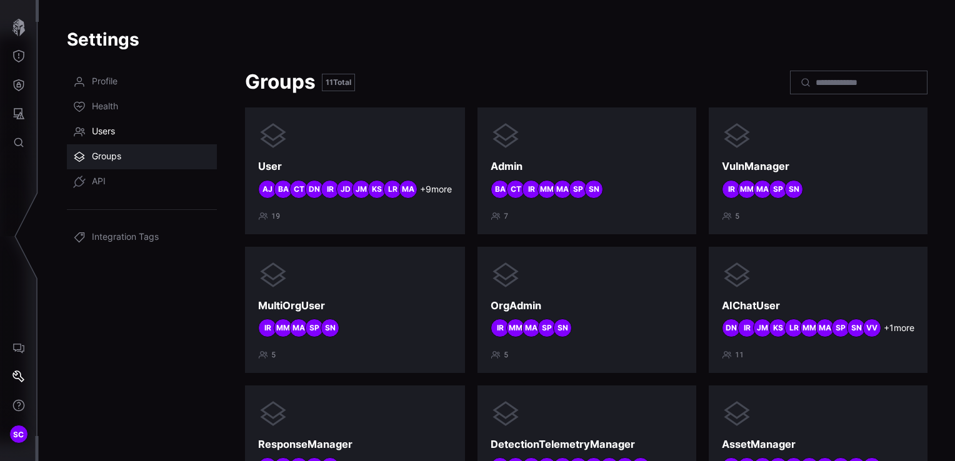
click at [113, 138] on span "Users" at bounding box center [103, 132] width 23 height 12
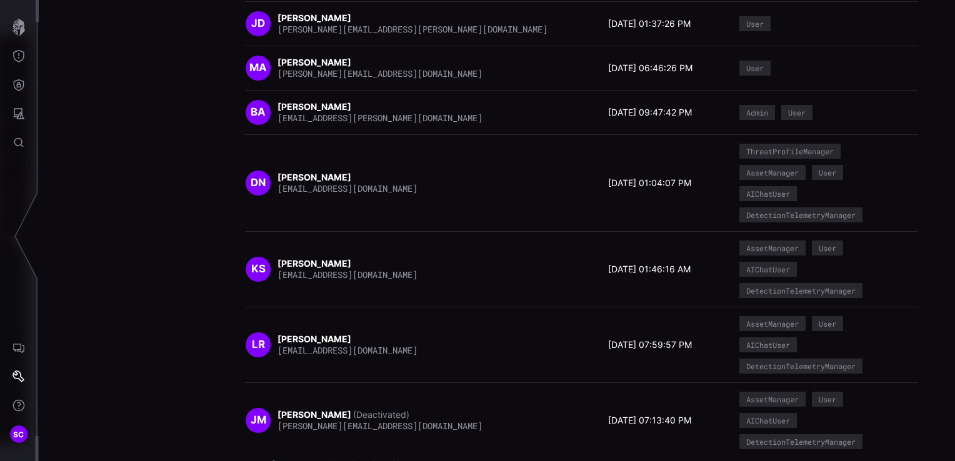
scroll to position [390, 0]
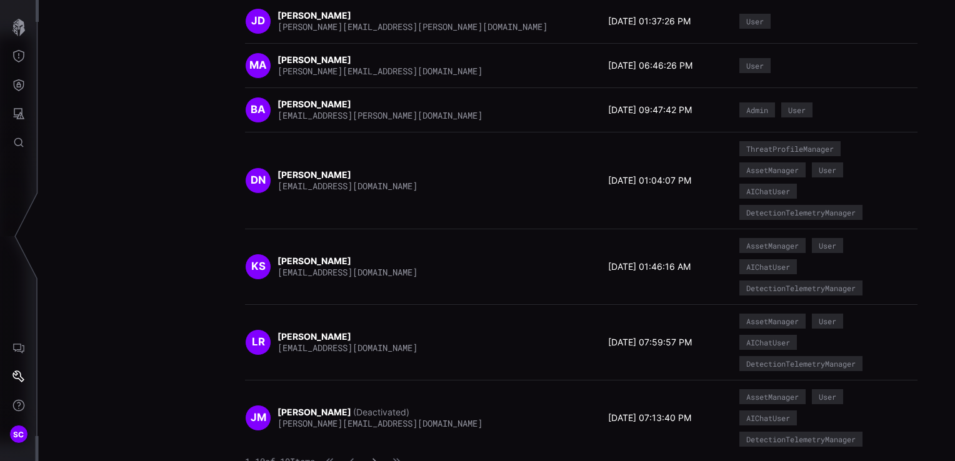
click at [377, 370] on icon "button" at bounding box center [374, 462] width 4 height 7
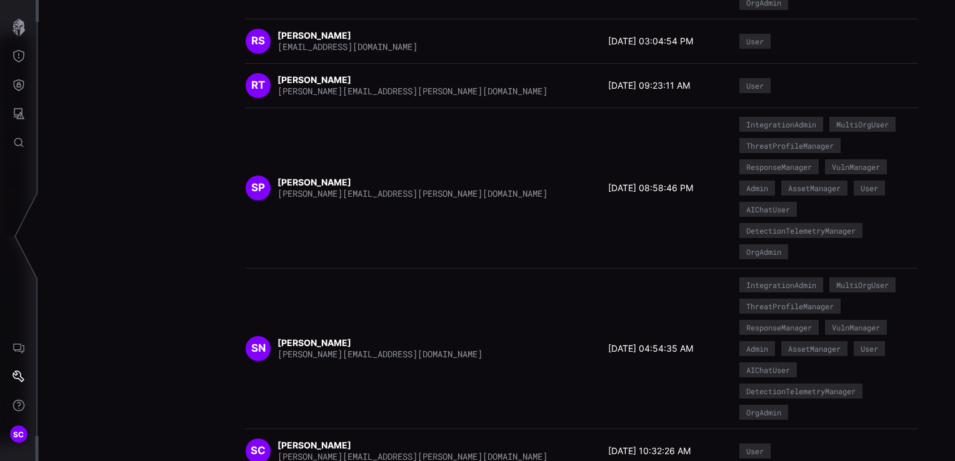
scroll to position [452, 0]
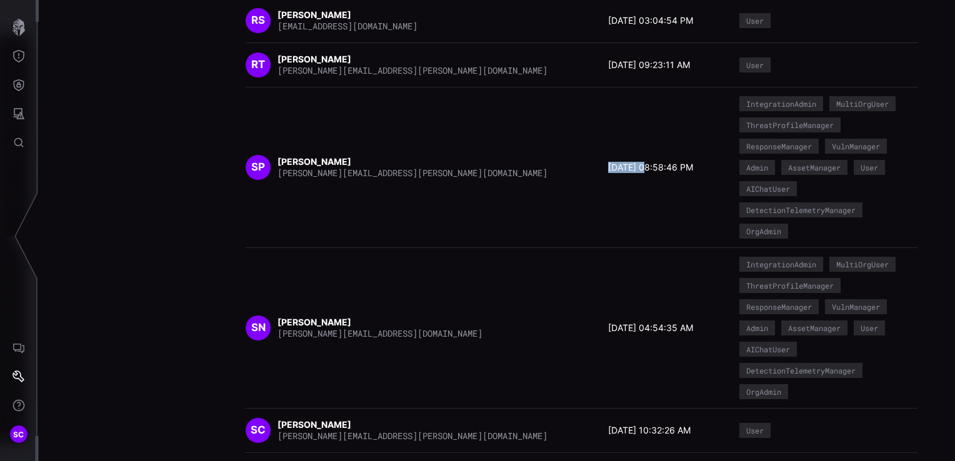
drag, startPoint x: 635, startPoint y: 214, endPoint x: 598, endPoint y: 215, distance: 36.9
click at [608, 173] on time "12/04/24 08:58:46 PM" at bounding box center [650, 167] width 85 height 11
drag, startPoint x: 598, startPoint y: 215, endPoint x: 565, endPoint y: 231, distance: 36.9
click at [565, 231] on div "SP Satya Peddireddy peddireddy.satyaganesh@cyberproof.com 12/04/24 08:58:46 PM …" at bounding box center [581, 167] width 672 height 142
click at [162, 211] on nav "Profile Health Users Groups API Integration Tags" at bounding box center [142, 116] width 150 height 999
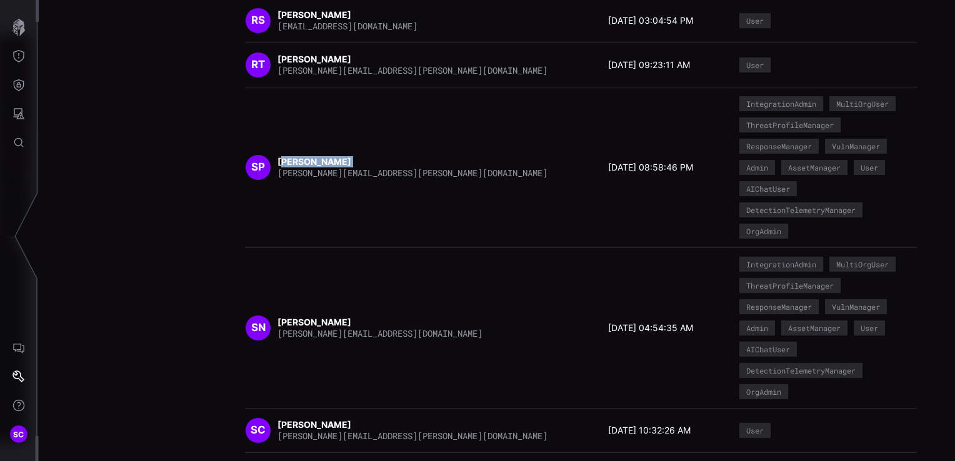
drag, startPoint x: 360, startPoint y: 210, endPoint x: 284, endPoint y: 206, distance: 76.3
click at [284, 179] on div "Satya Peddireddy peddireddy.satyaganesh@cyberproof.com" at bounding box center [412, 167] width 270 height 22
drag, startPoint x: 284, startPoint y: 206, endPoint x: 179, endPoint y: 186, distance: 106.7
click at [179, 186] on nav "Profile Health Users Groups API Integration Tags" at bounding box center [142, 116] width 150 height 999
click at [277, 239] on div "SP Satya Peddireddy peddireddy.satyaganesh@cyberproof.com 12/04/24 08:58:46 PM …" at bounding box center [581, 167] width 672 height 142
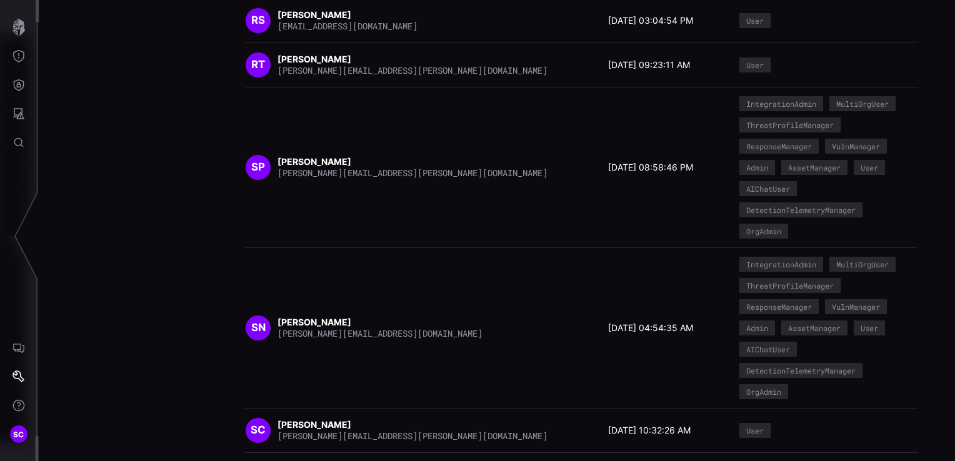
click at [219, 184] on div "Settings Profile Health Users Groups API Integration Tags Users 19 Total Name L…" at bounding box center [497, 230] width 916 height 461
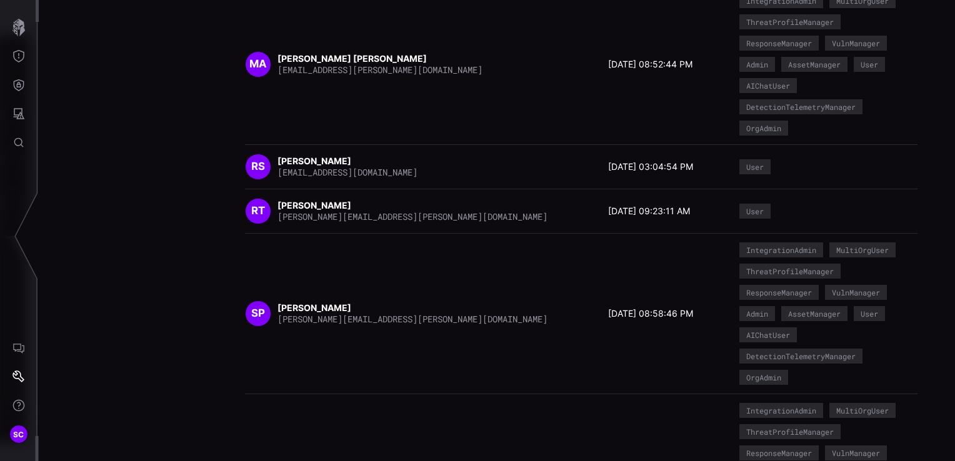
scroll to position [0, 0]
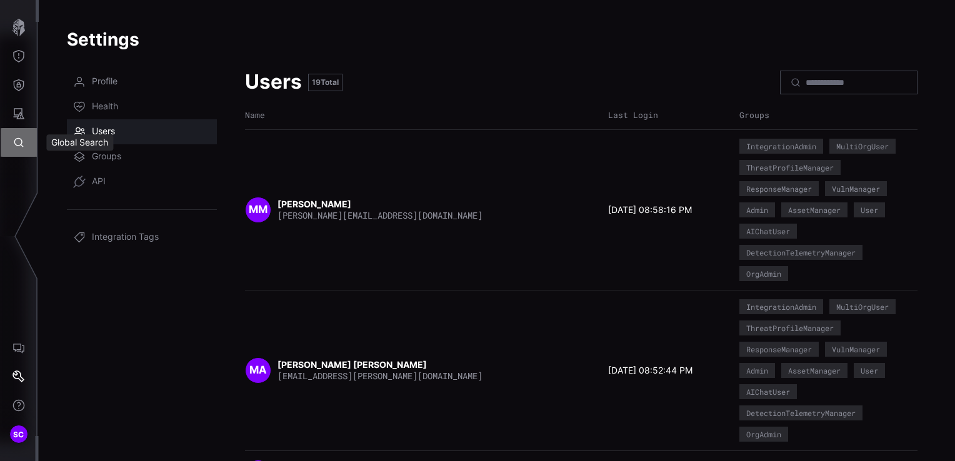
click at [22, 144] on icon "Global Search" at bounding box center [18, 142] width 12 height 12
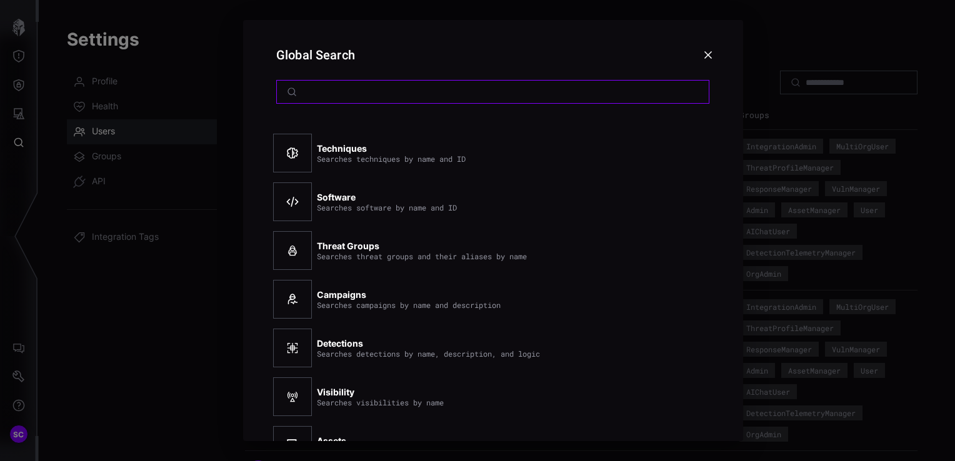
click at [322, 95] on input at bounding box center [493, 91] width 383 height 11
paste input "**********"
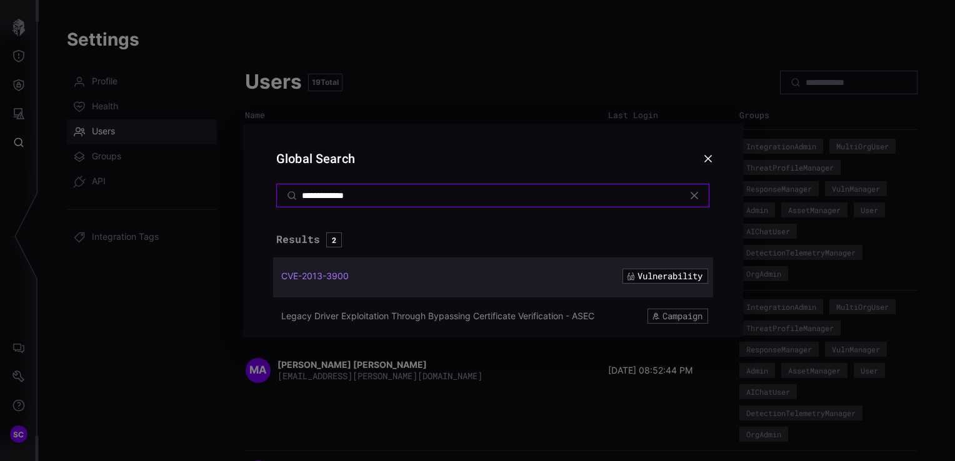
type input "**********"
click at [322, 278] on span "CVE-2013-3900" at bounding box center [314, 275] width 67 height 11
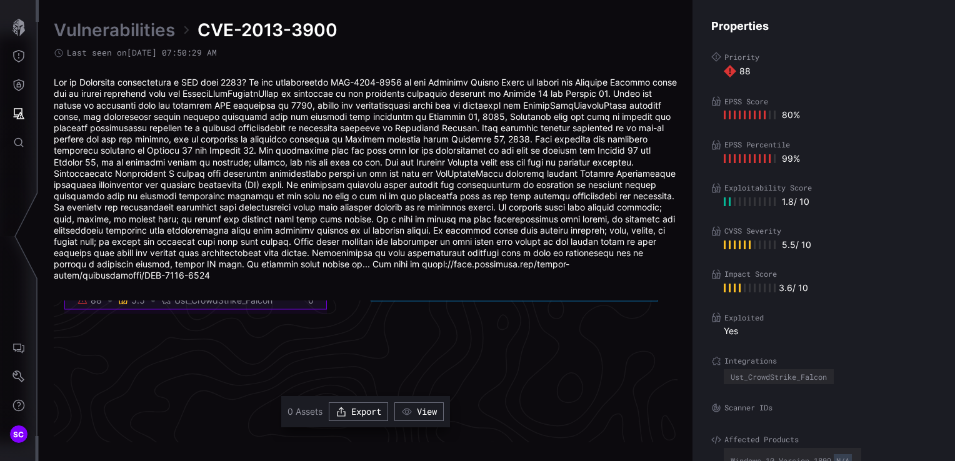
scroll to position [2801, 630]
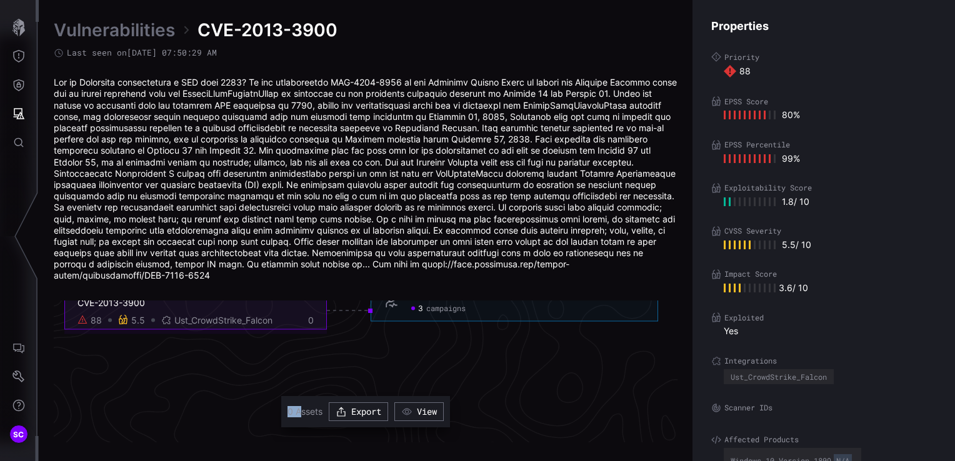
drag, startPoint x: 295, startPoint y: 416, endPoint x: 288, endPoint y: 416, distance: 6.9
click at [288, 370] on span "0 Assets" at bounding box center [304, 411] width 35 height 11
drag, startPoint x: 288, startPoint y: 416, endPoint x: 450, endPoint y: 302, distance: 197.7
click at [450, 302] on div "Campaigns 3 campaigns" at bounding box center [513, 300] width 287 height 41
click at [560, 370] on icon "CVE-2013-3900 88 5.5 Ust_CrowdStrike_Falcon 0 Campaigns 3 campaigns Campaigns -…" at bounding box center [361, 310] width 1874 height 5622
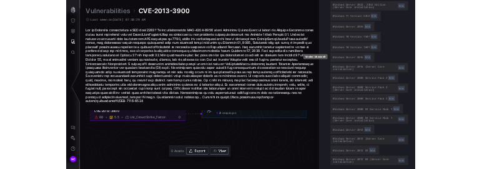
scroll to position [782, 0]
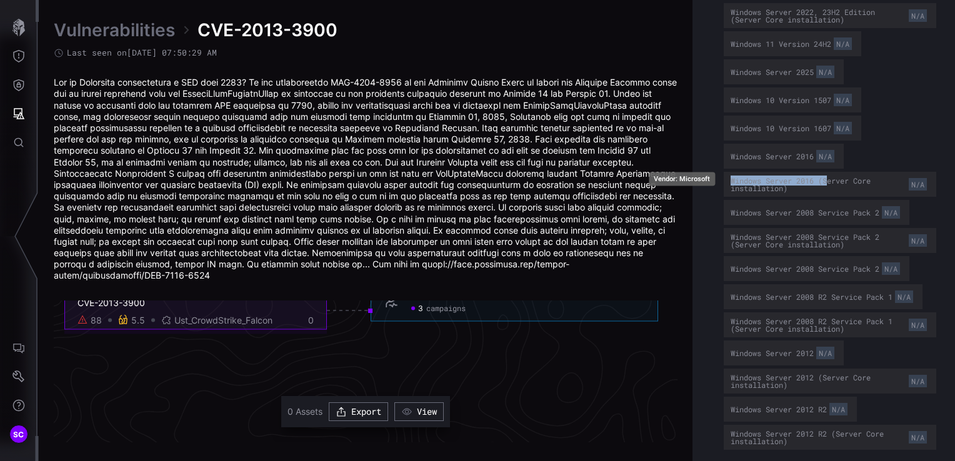
drag, startPoint x: 732, startPoint y: 176, endPoint x: 830, endPoint y: 176, distance: 98.1
click at [794, 176] on div "Windows Server 2016 (Server Core installation) N/A" at bounding box center [829, 184] width 199 height 17
drag, startPoint x: 830, startPoint y: 176, endPoint x: 901, endPoint y: 181, distance: 71.4
click at [794, 181] on div "N/A" at bounding box center [917, 184] width 18 height 12
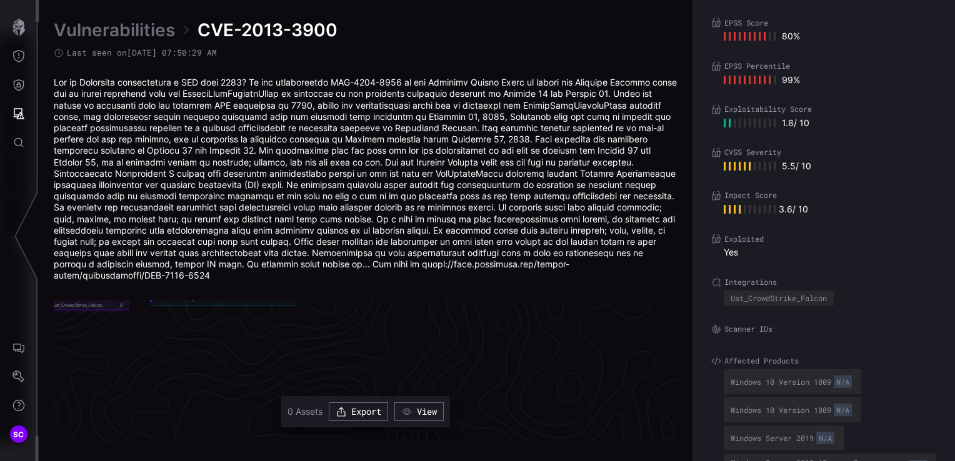
scroll to position [0, 0]
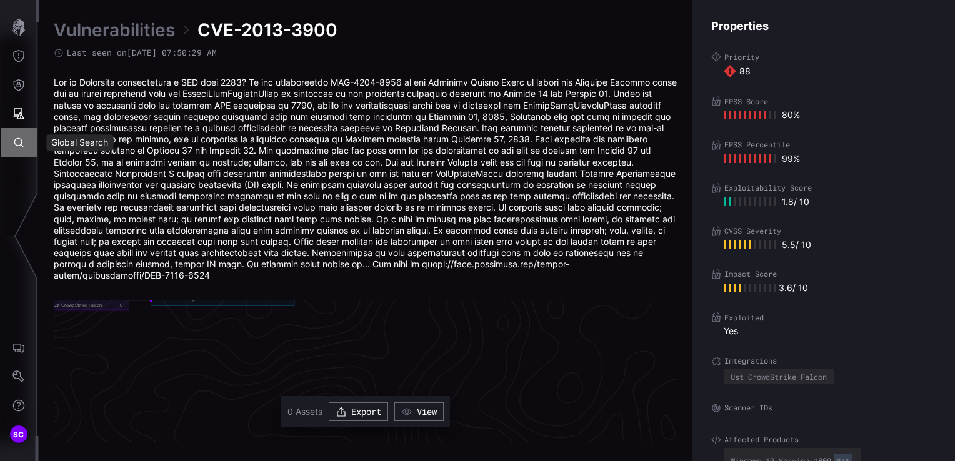
click at [23, 140] on icon "Global Search" at bounding box center [18, 142] width 12 height 12
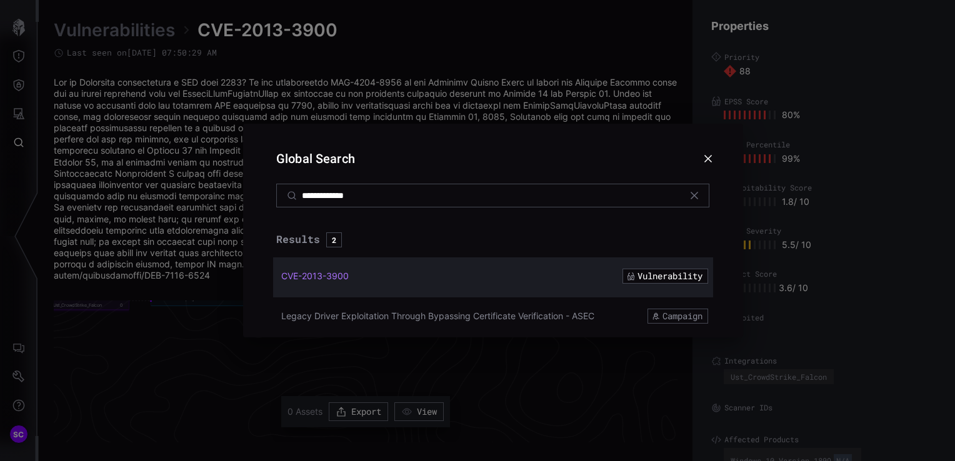
drag, startPoint x: 403, startPoint y: 196, endPoint x: 216, endPoint y: 194, distance: 187.4
click at [216, 194] on div "**********" at bounding box center [492, 230] width 923 height 461
click at [18, 339] on div at bounding box center [477, 230] width 955 height 461
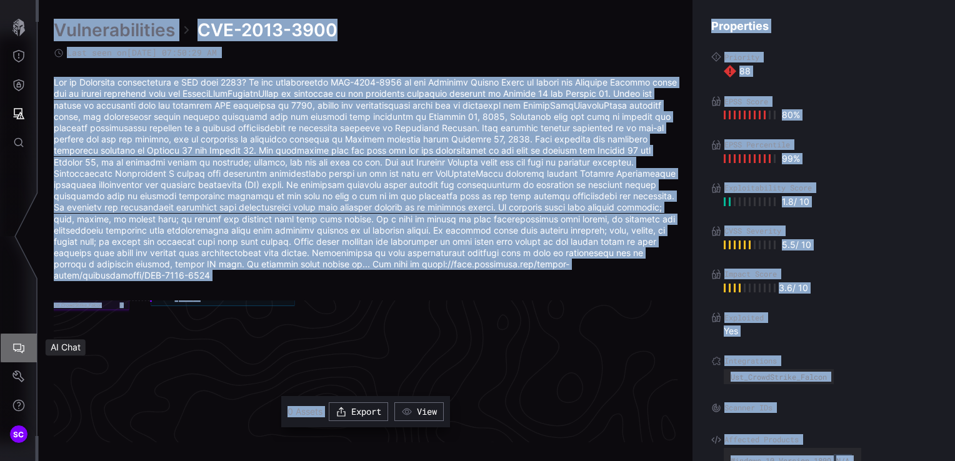
click at [16, 347] on icon "AI Chat" at bounding box center [18, 348] width 12 height 12
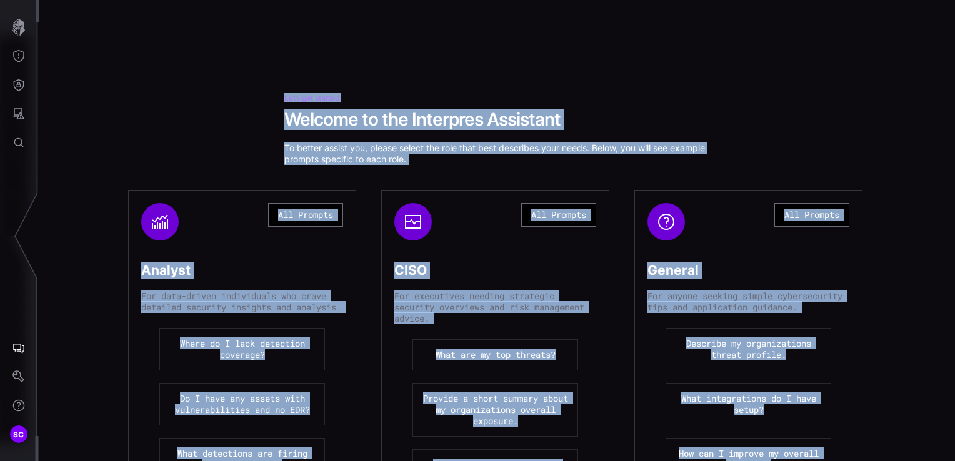
click at [224, 127] on div "Let’s get started Welcome to the Interpres Assistant To better assist you, plea…" at bounding box center [497, 360] width 916 height 533
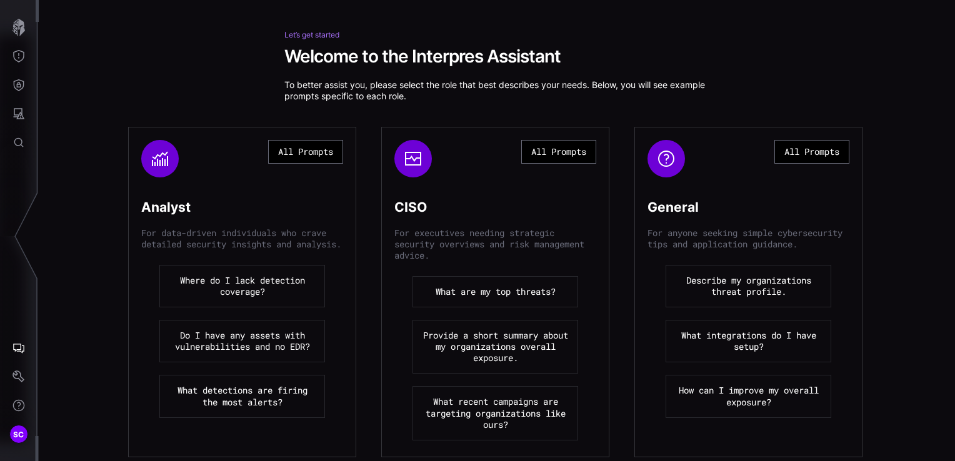
scroll to position [164, 0]
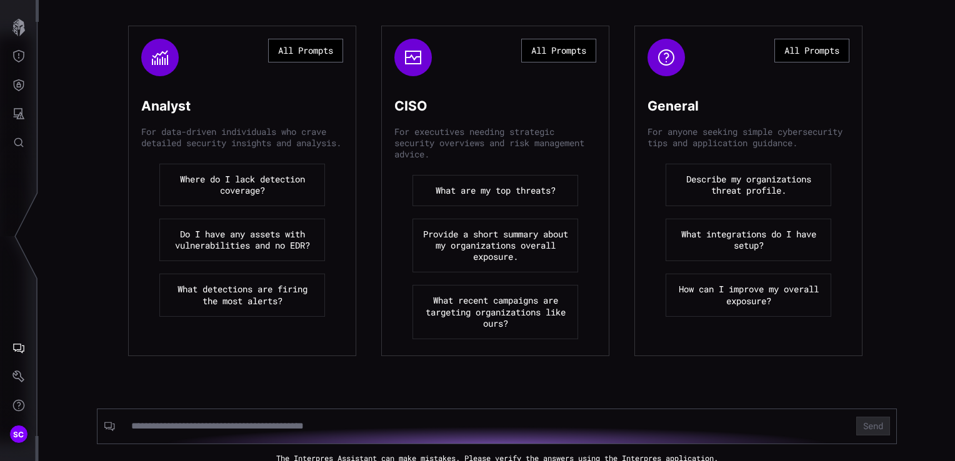
click at [747, 192] on button "Describe my organizations threat profile." at bounding box center [748, 185] width 166 height 42
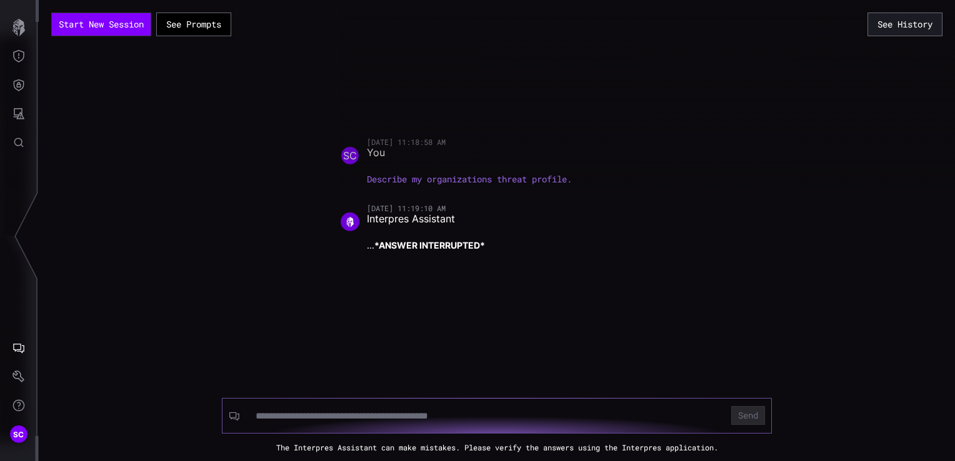
click at [465, 370] on input at bounding box center [486, 416] width 460 height 12
